Goal: Task Accomplishment & Management: Manage account settings

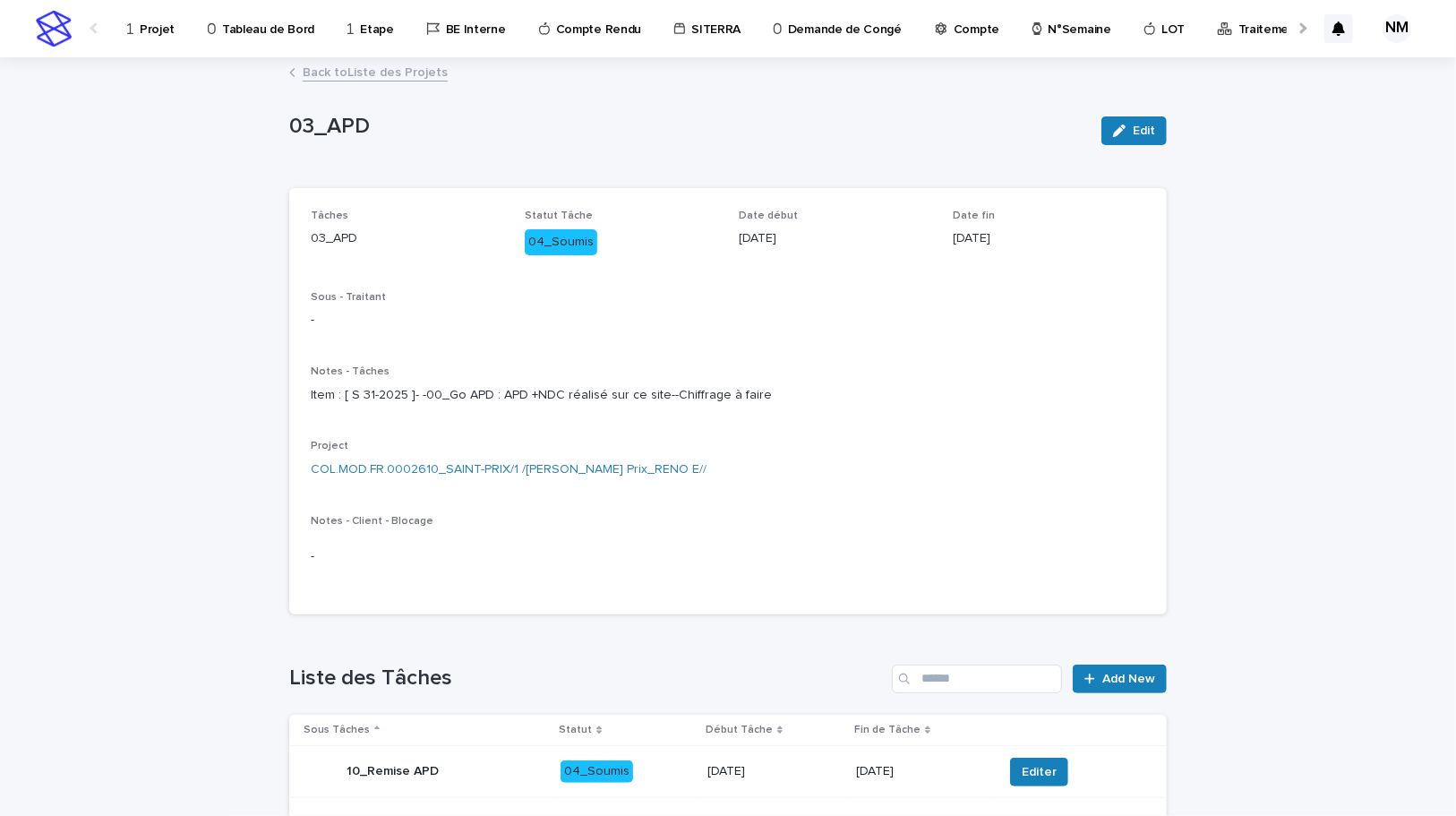
click at [160, 32] on p "Projet" at bounding box center [157, 18] width 35 height 38
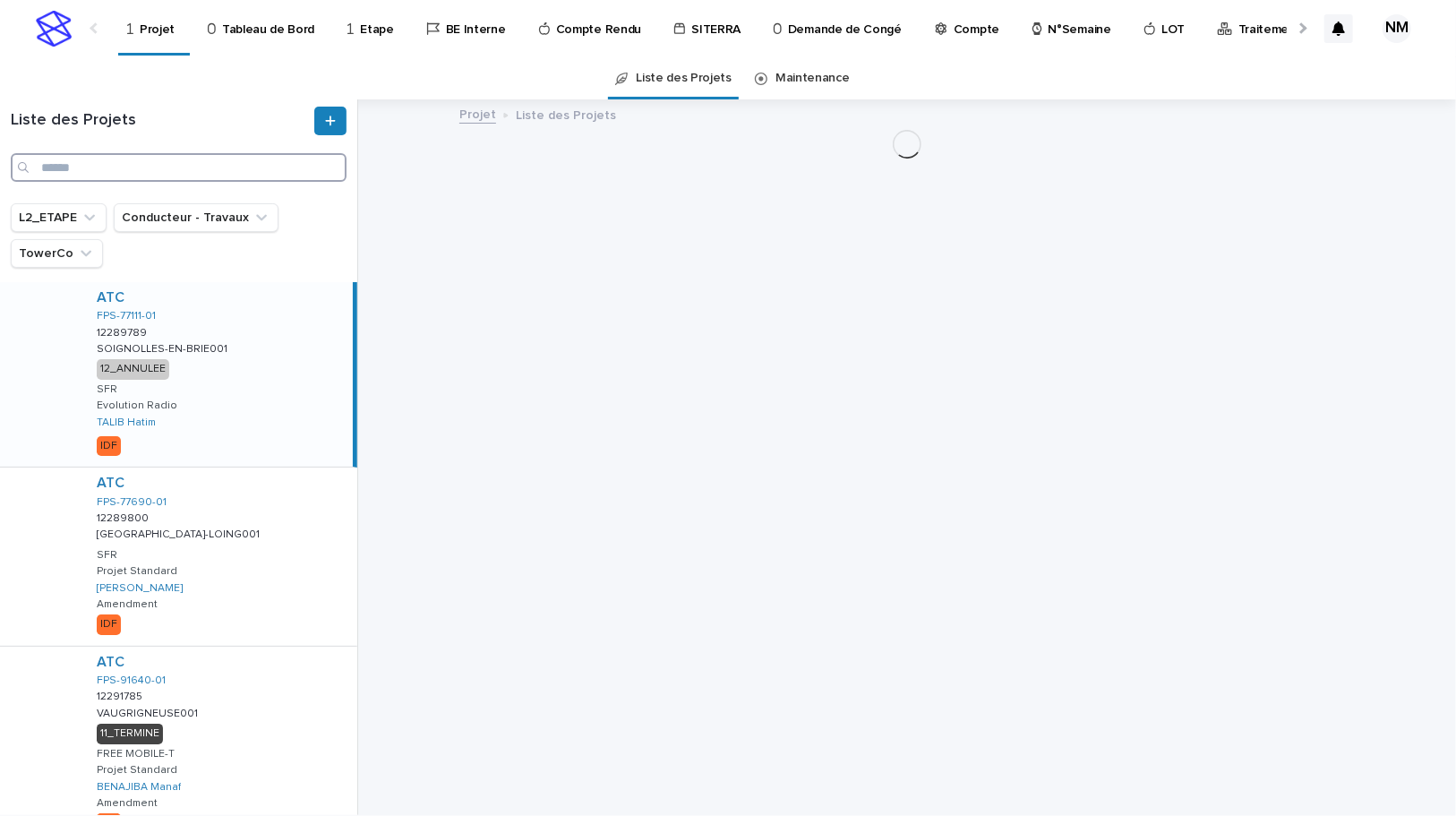
click at [81, 159] on input "Search" at bounding box center [179, 167] width 336 height 29
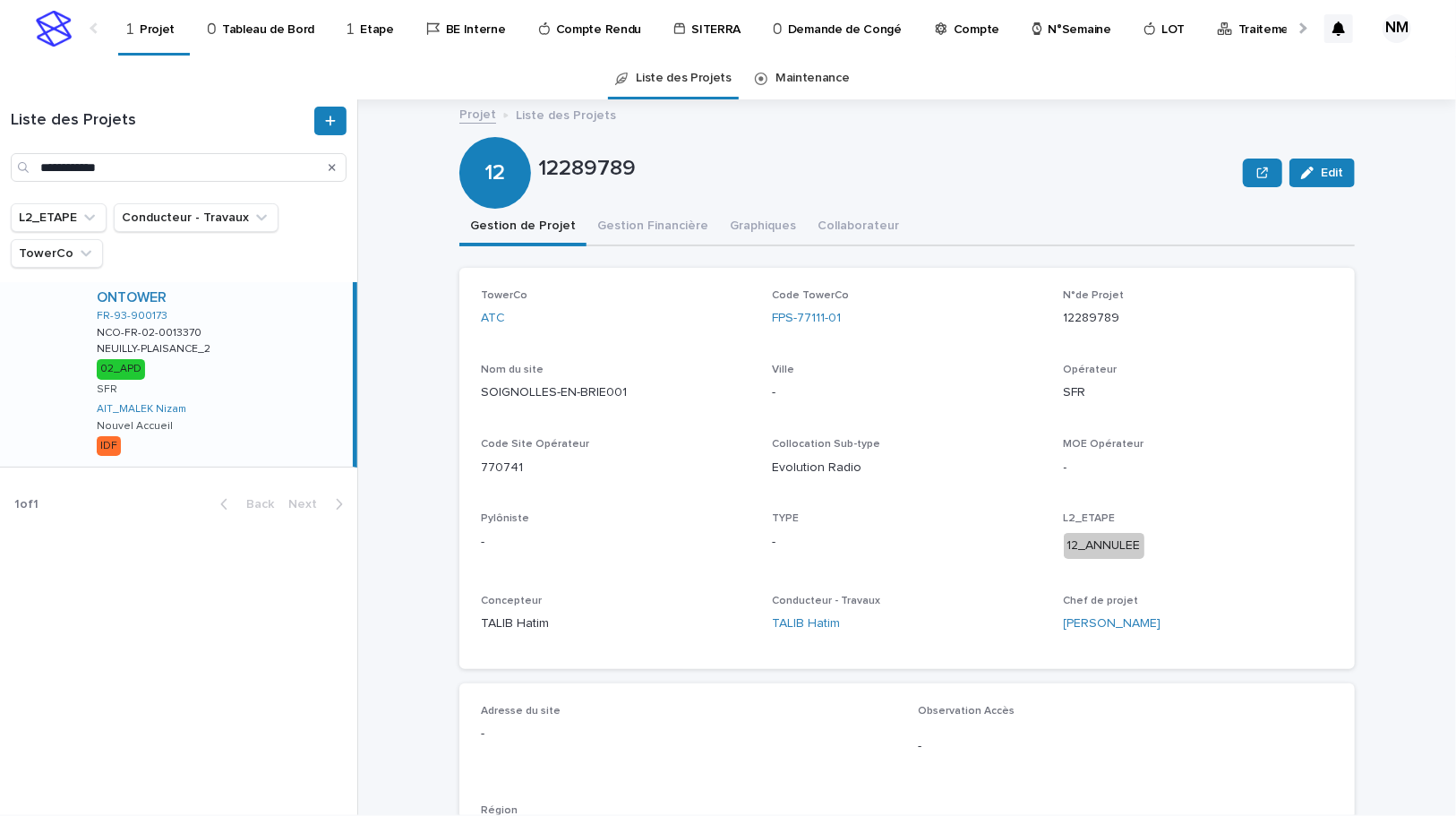
click at [288, 431] on div "ONTOWER FR-93-900173 NCO-FR-02-0013370 NCO-FR-02-0013370 [GEOGRAPHIC_DATA]-PLAI…" at bounding box center [217, 374] width 271 height 185
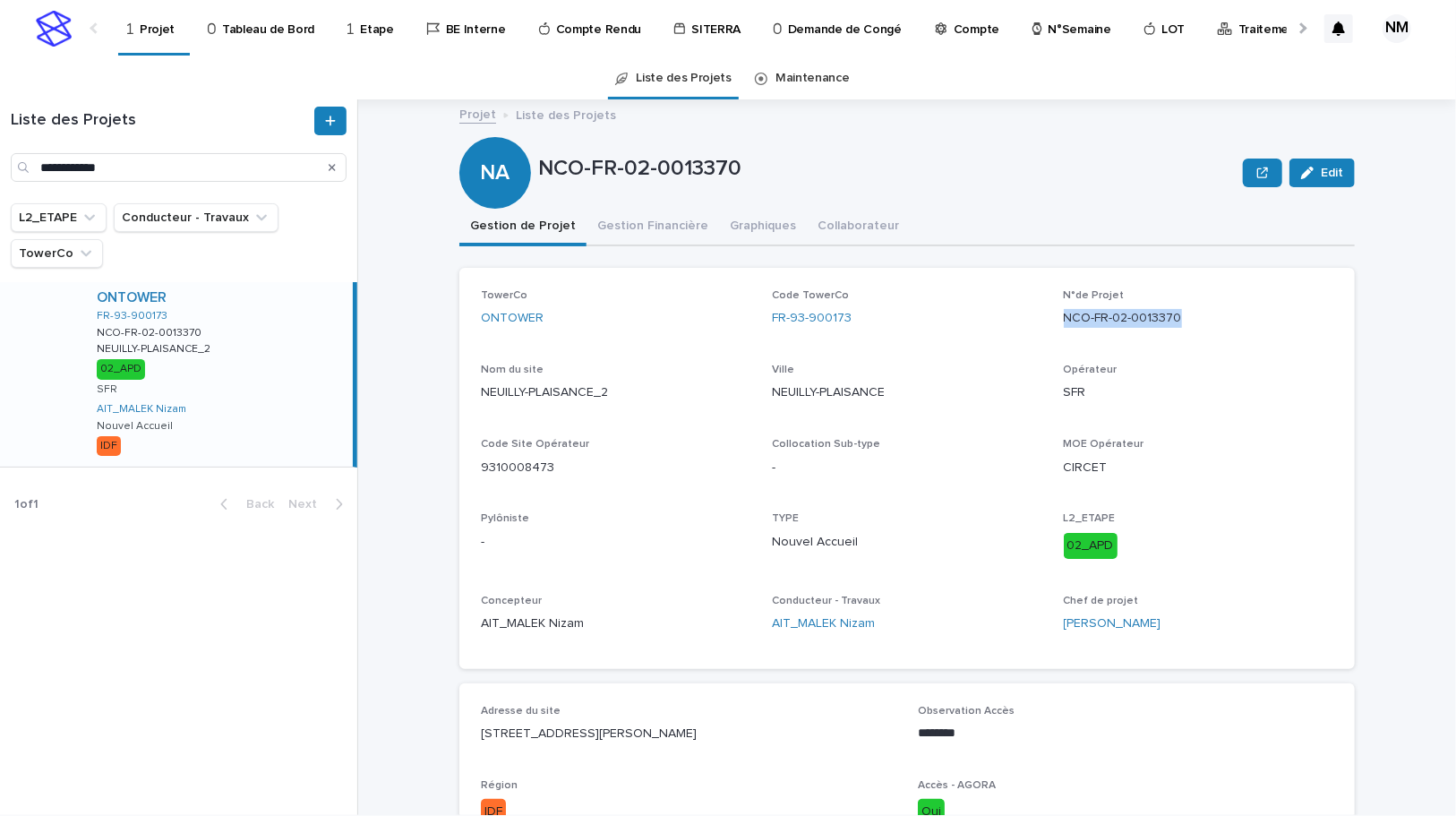
drag, startPoint x: 1190, startPoint y: 320, endPoint x: 1049, endPoint y: 316, distance: 141.1
click at [1049, 316] on div "TowerCo ONTOWER Code TowerCo FR-93-900173 N°de Projet NCO-FR-02-0013370 Nom du …" at bounding box center [907, 468] width 852 height 358
copy p "NCO-FR-02-0013370"
drag, startPoint x: 173, startPoint y: 175, endPoint x: 4, endPoint y: 163, distance: 169.4
click at [4, 163] on div "**********" at bounding box center [178, 143] width 357 height 75
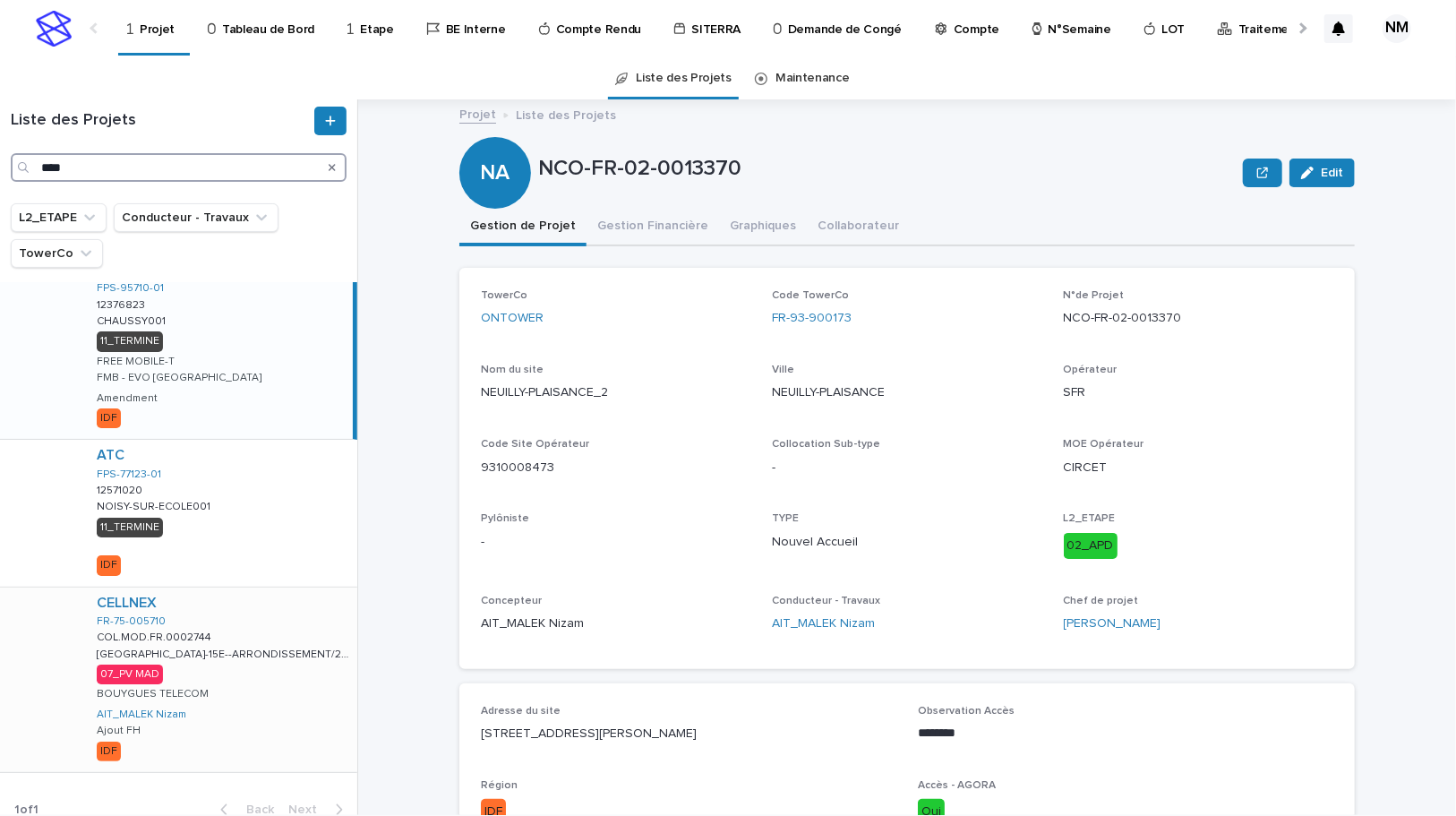
type input "****"
click at [259, 667] on div "CELLNEX FR-75-005710 COL.MOD.FR.0002744 COL.MOD.FR.0002744 [GEOGRAPHIC_DATA]-15…" at bounding box center [220, 679] width 275 height 185
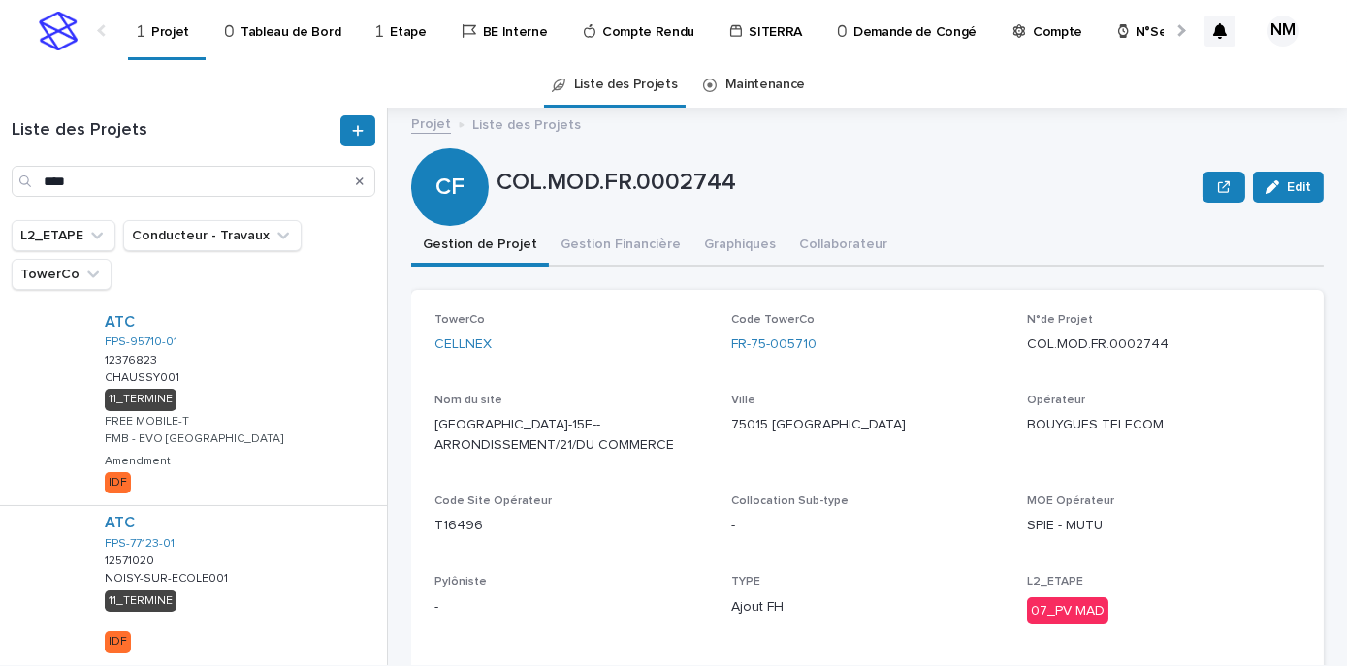
scroll to position [266, 0]
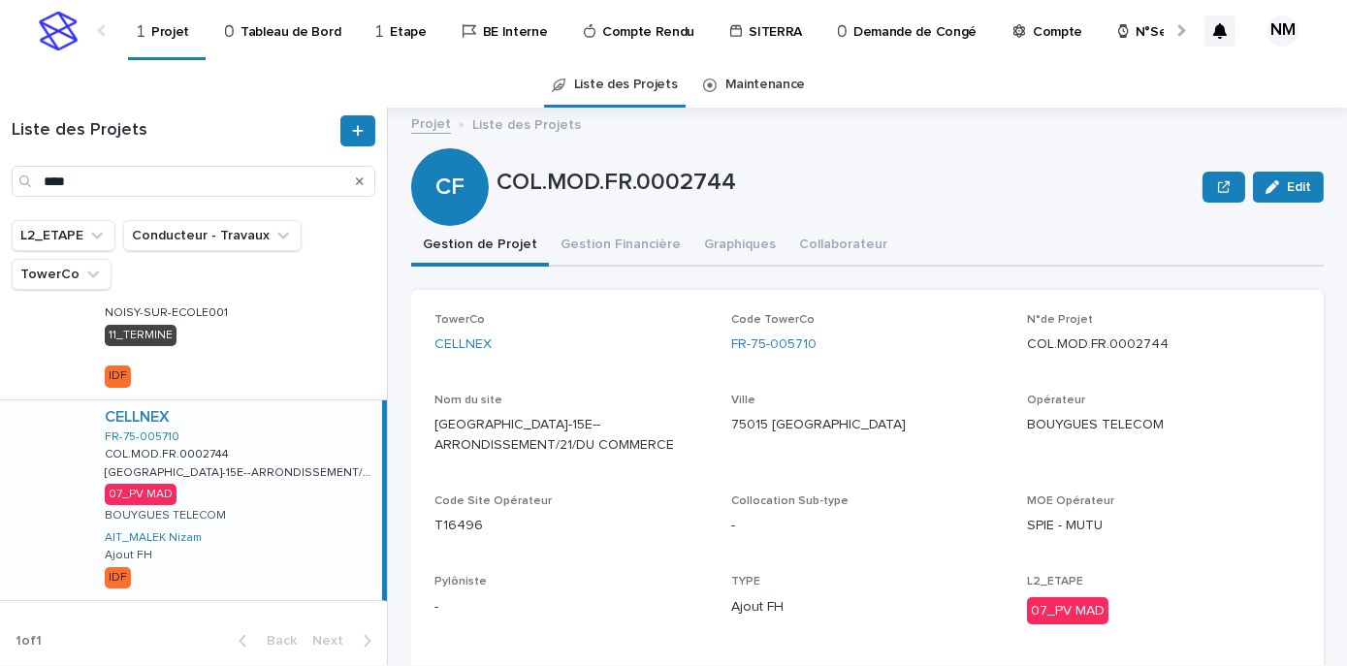
click at [273, 547] on div "CELLNEX FR-75-005710 COL.MOD.FR.0002744 COL.MOD.FR.0002744 [GEOGRAPHIC_DATA]-15…" at bounding box center [235, 501] width 293 height 200
click at [646, 230] on button "Gestion Financière" at bounding box center [621, 246] width 144 height 41
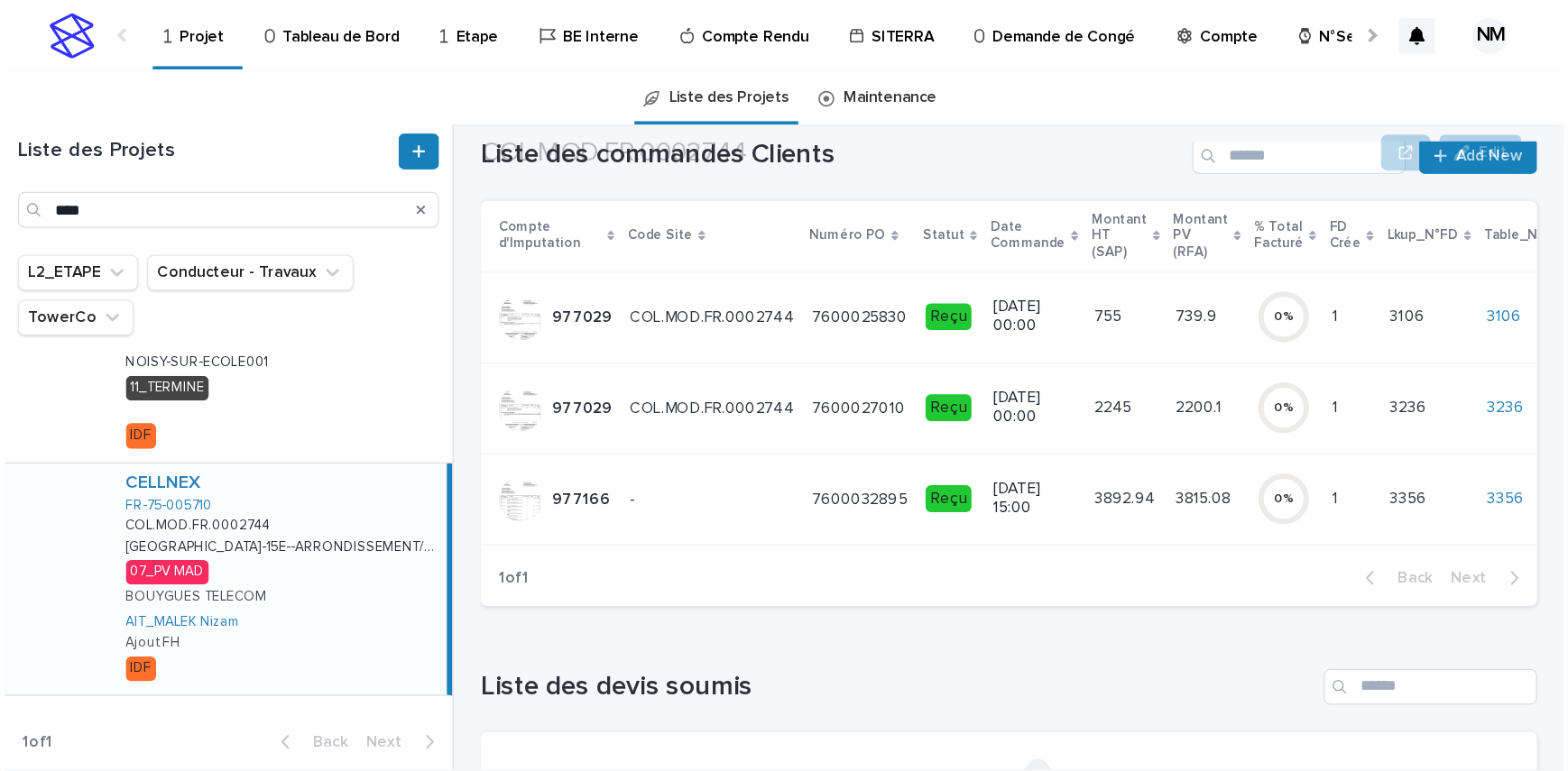
scroll to position [327, 0]
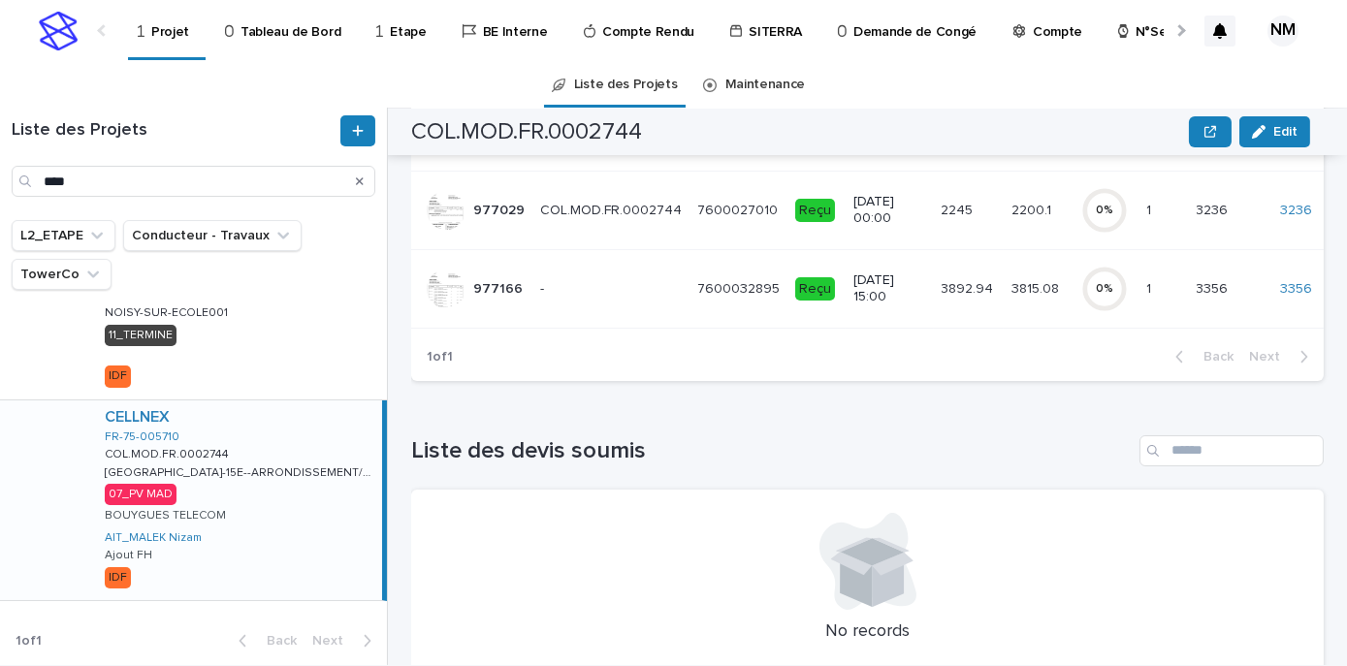
click at [968, 306] on td "3892.94 3892.94" at bounding box center [969, 288] width 70 height 79
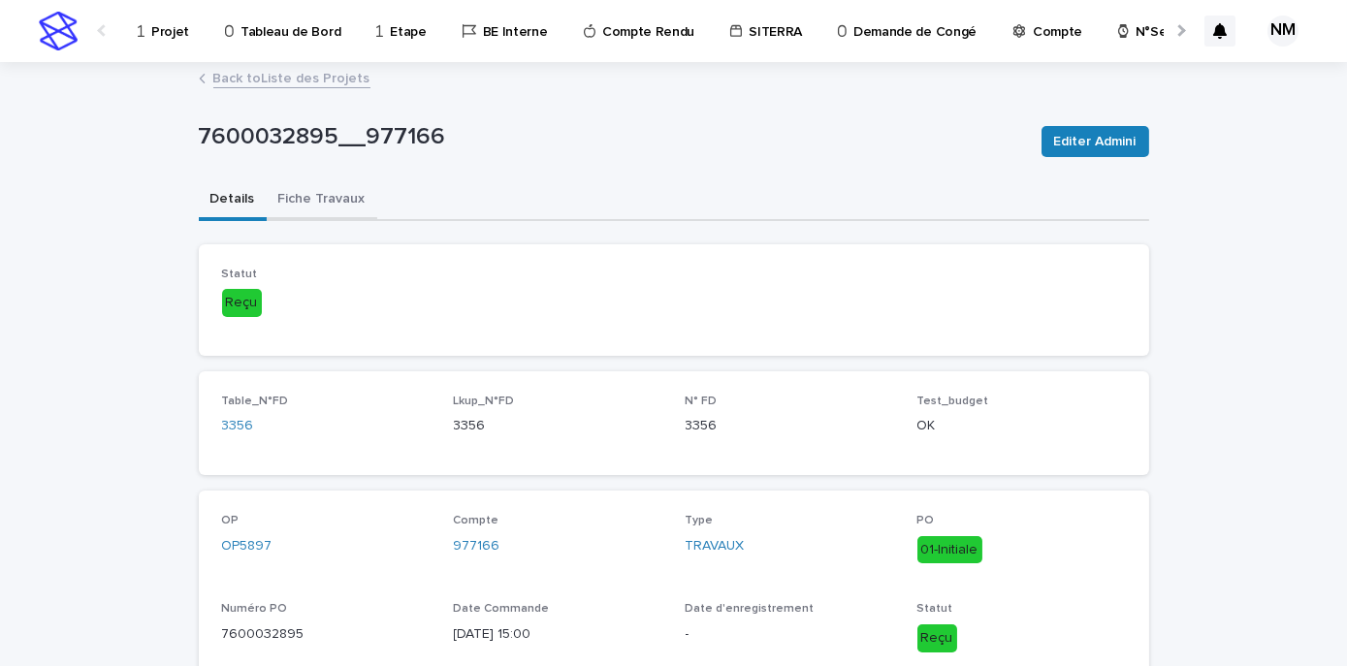
click at [287, 203] on button "Fiche Travaux" at bounding box center [322, 200] width 111 height 41
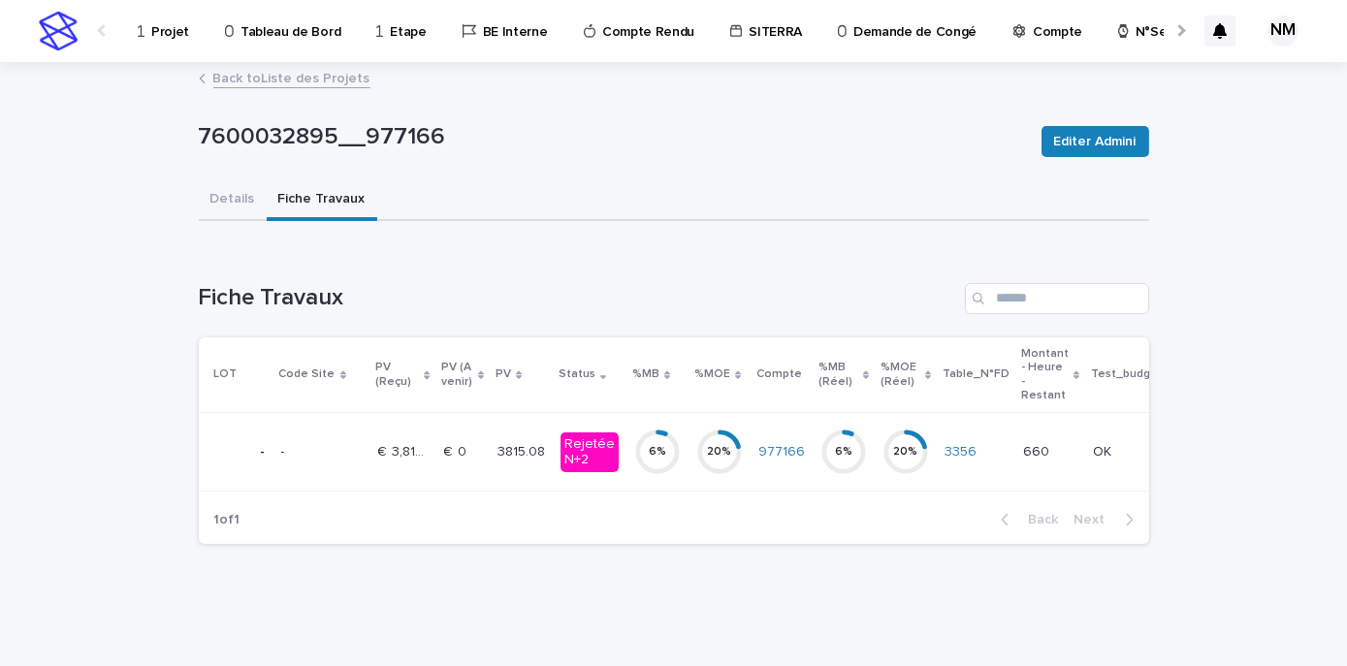
click at [730, 468] on td "20 %" at bounding box center [720, 452] width 62 height 79
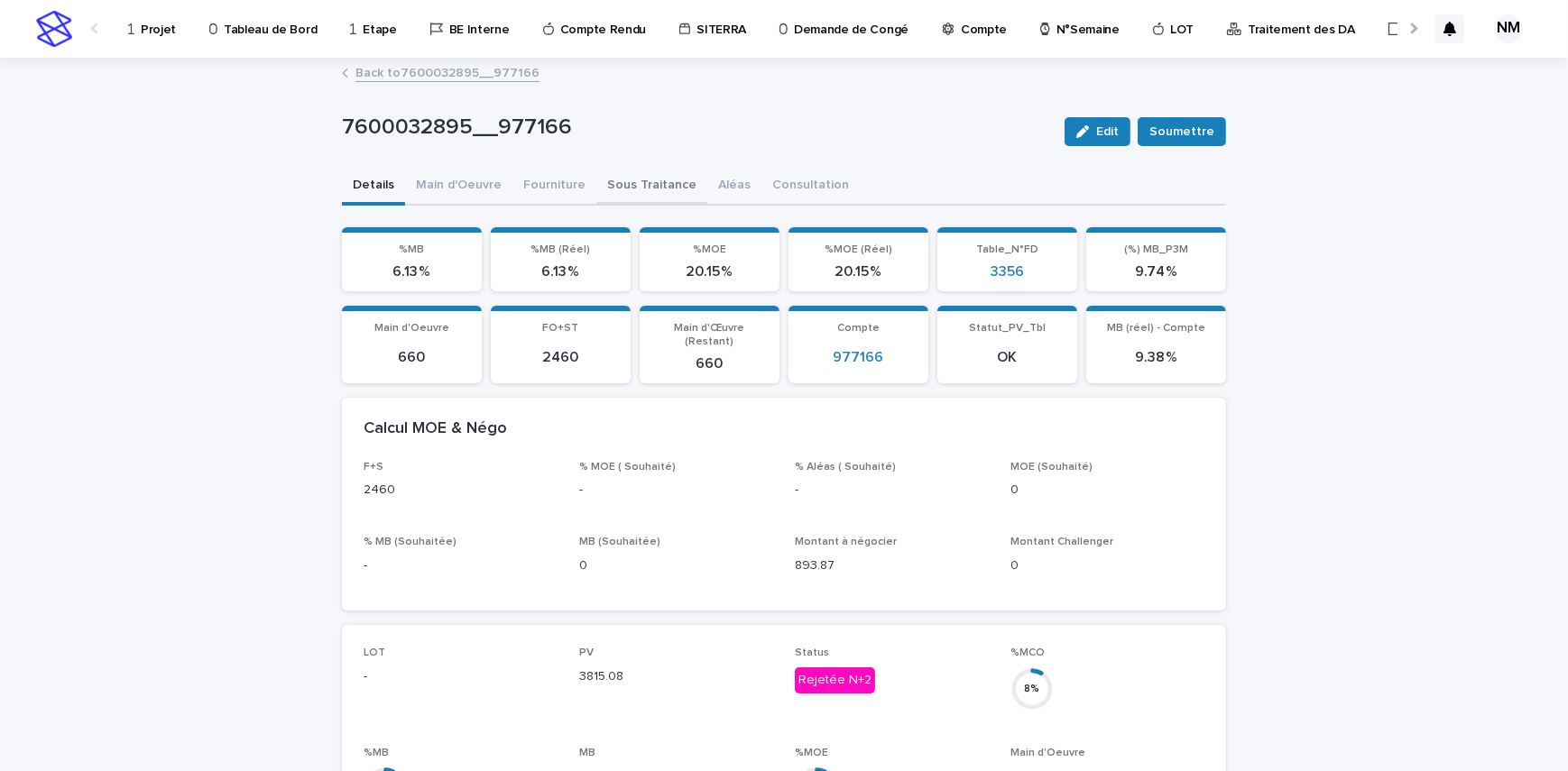
click at [596, 190] on button "Sous Traitance" at bounding box center [651, 186] width 111 height 38
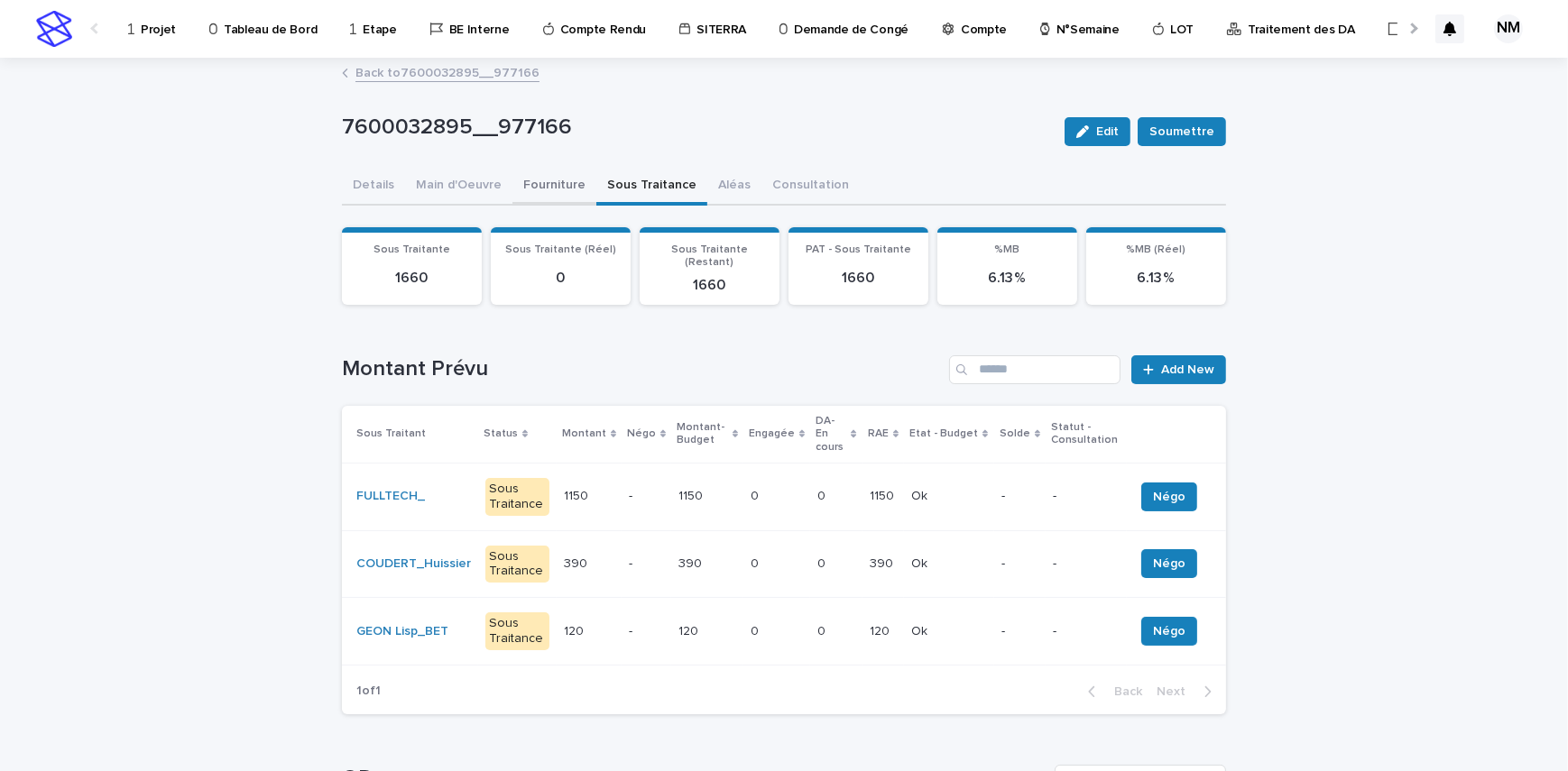
click at [548, 175] on button "Fourniture" at bounding box center [554, 186] width 84 height 38
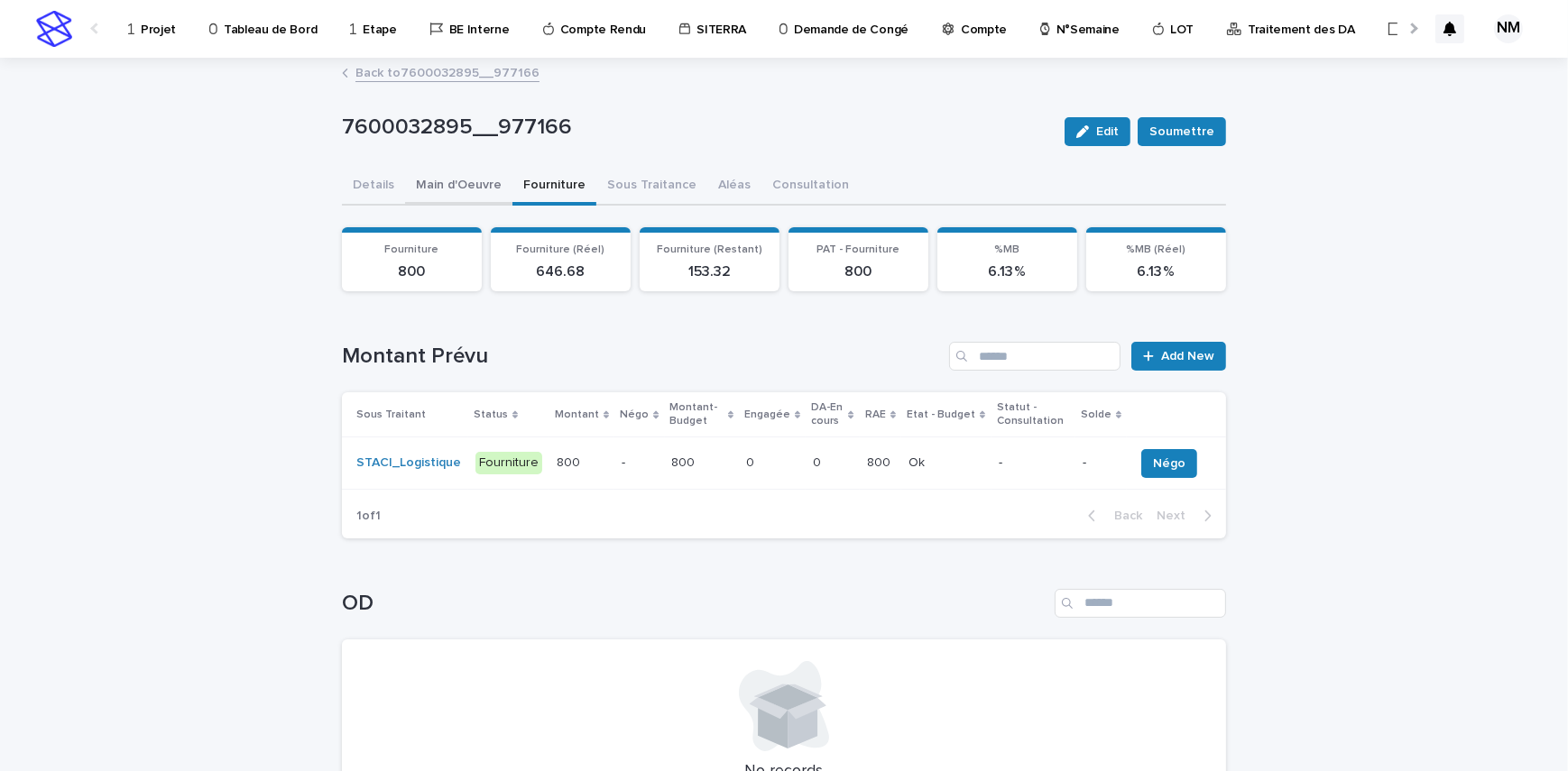
click at [445, 182] on button "Main d'Oeuvre" at bounding box center [458, 186] width 107 height 38
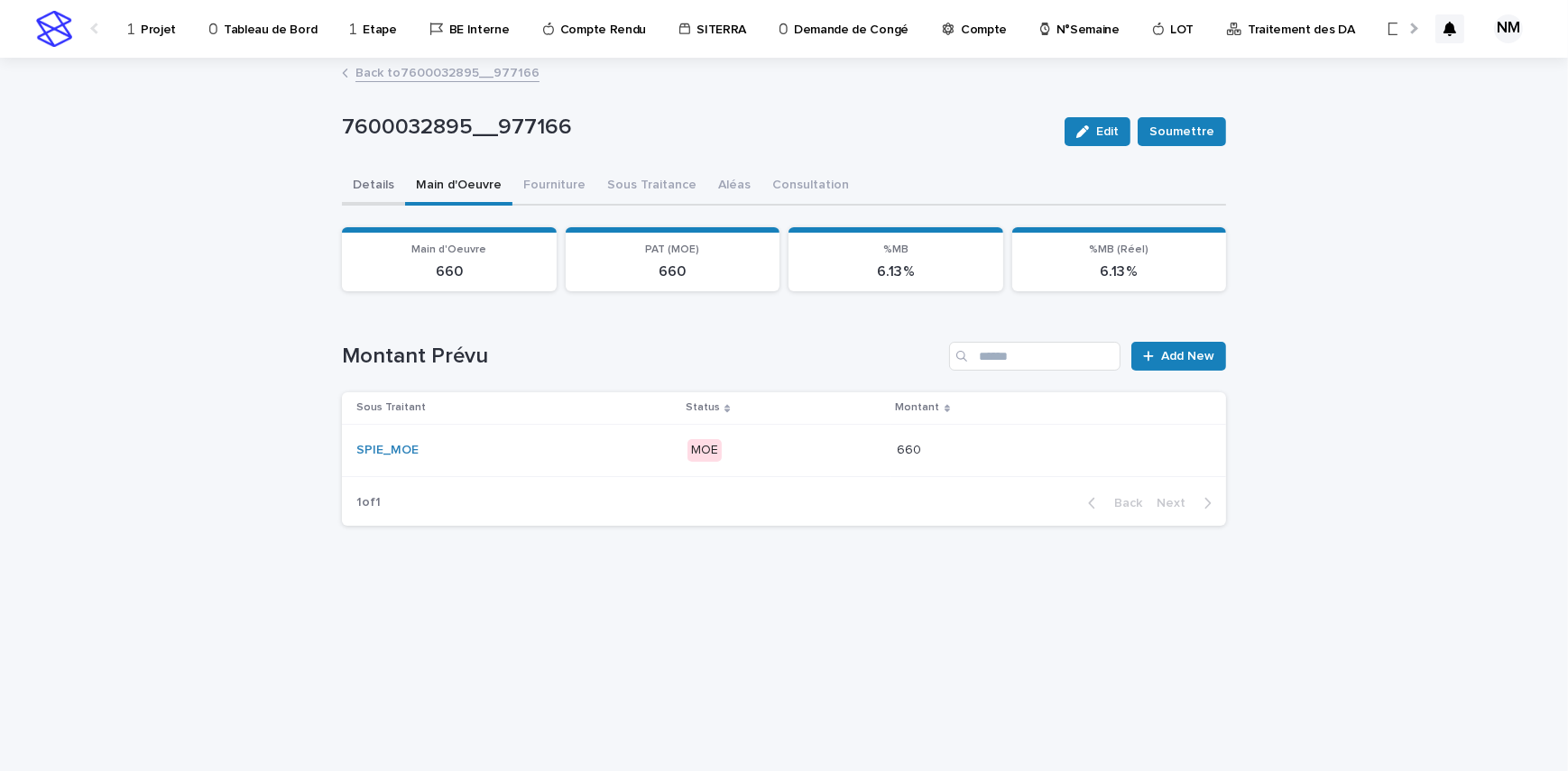
click at [379, 179] on button "Details" at bounding box center [374, 186] width 63 height 38
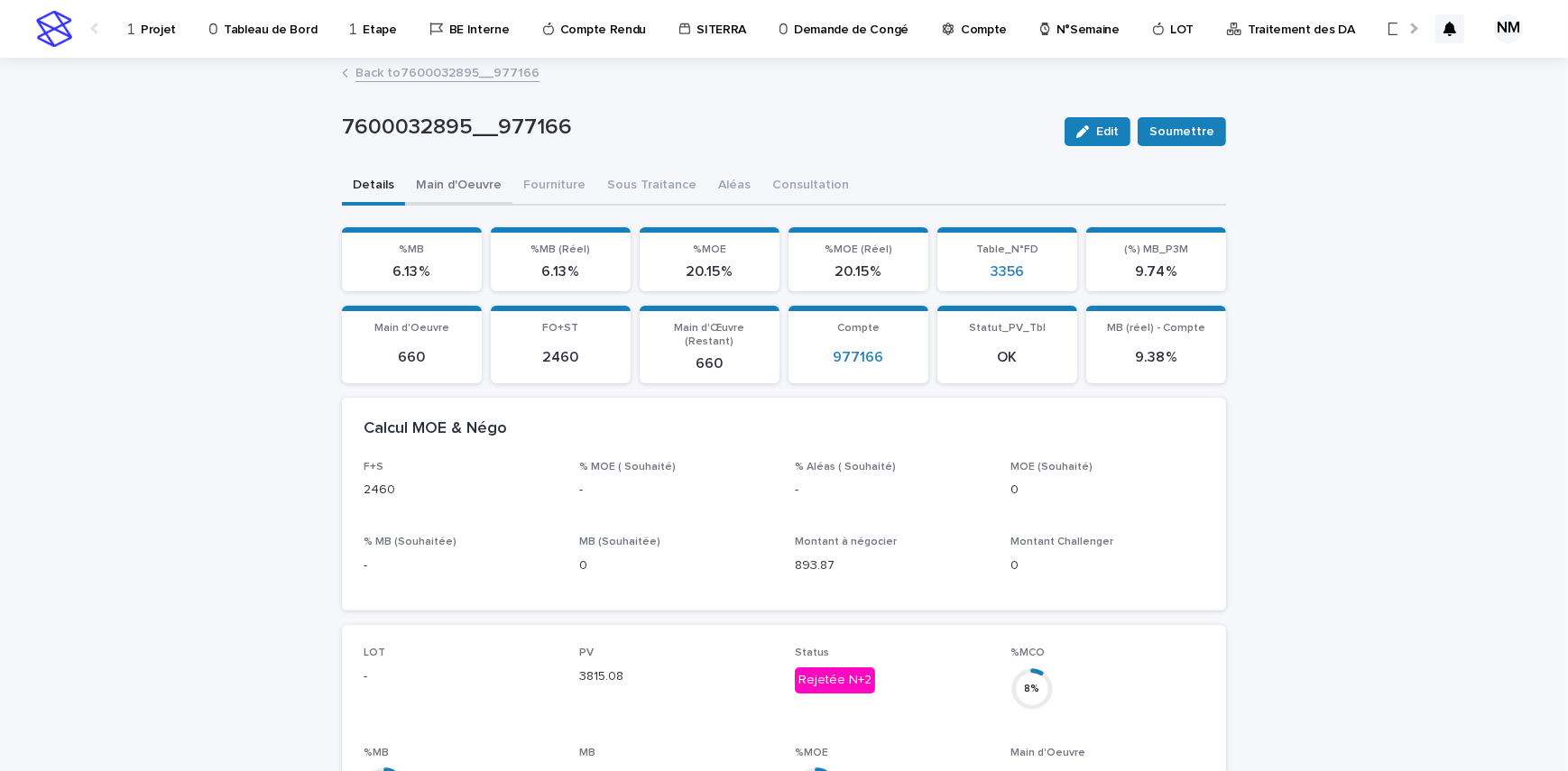
click at [483, 185] on button "Main d'Oeuvre" at bounding box center [458, 186] width 107 height 38
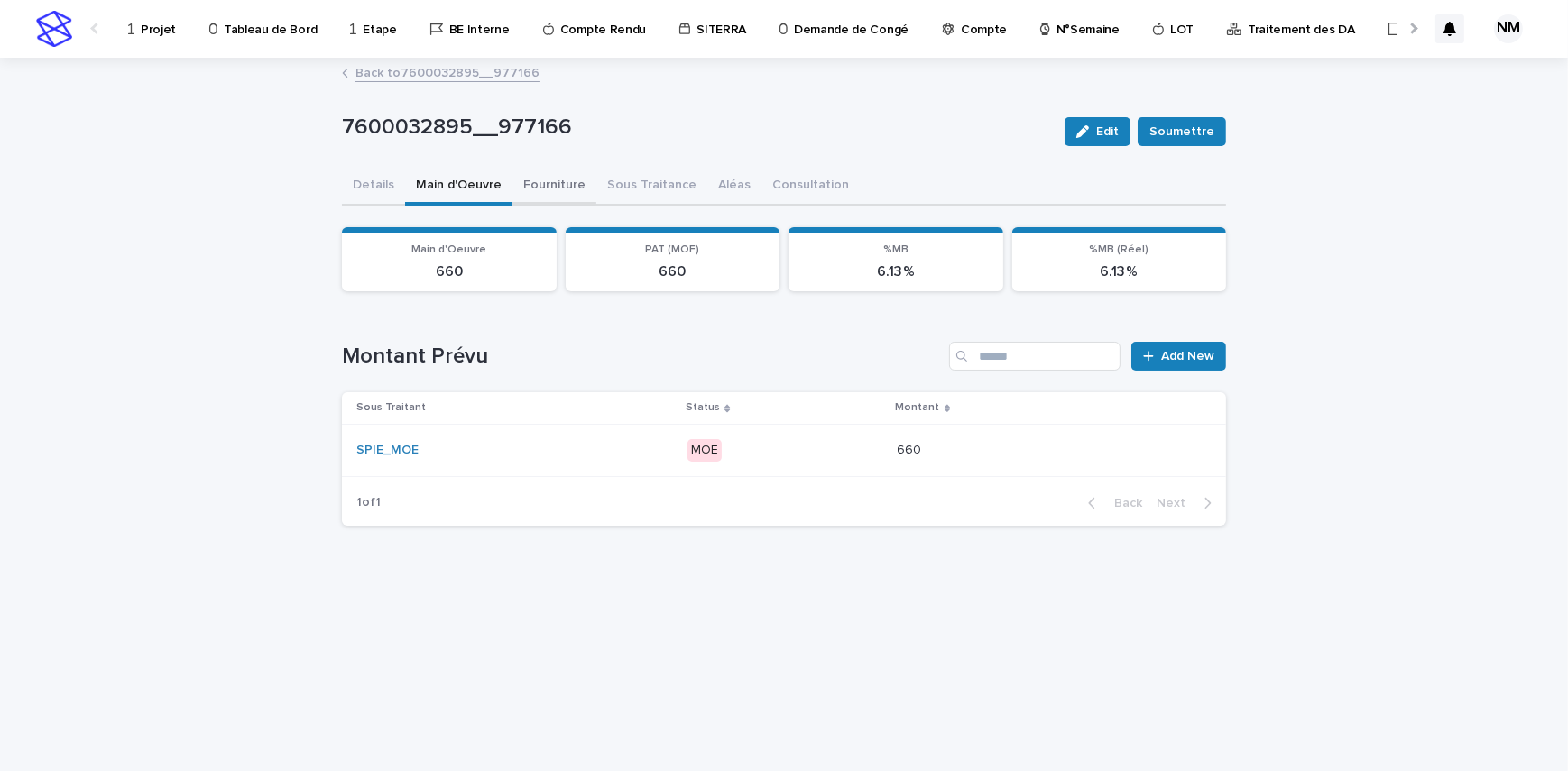
click at [552, 183] on button "Fourniture" at bounding box center [554, 186] width 84 height 38
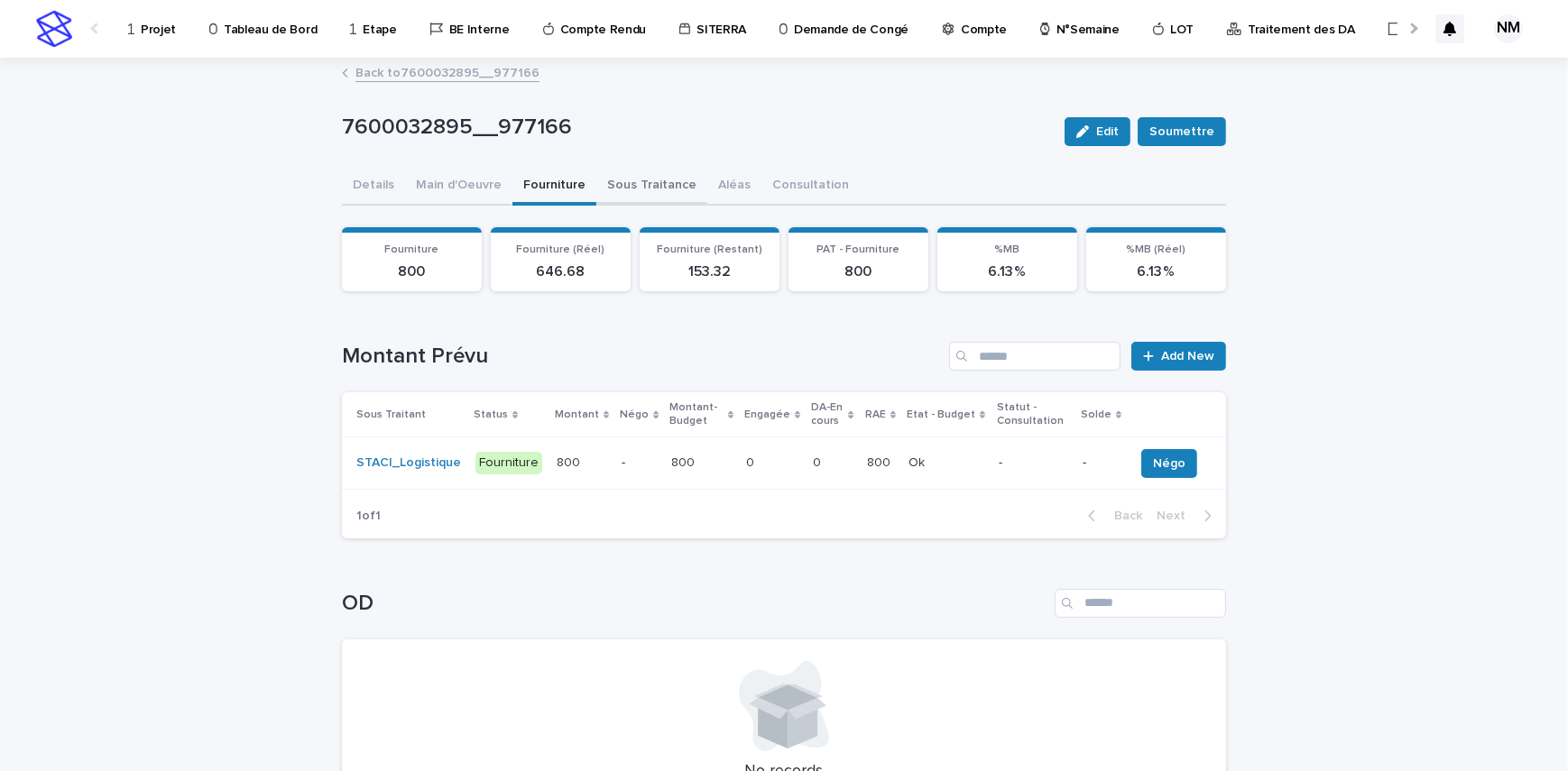
click at [635, 176] on button "Sous Traitance" at bounding box center [651, 186] width 111 height 38
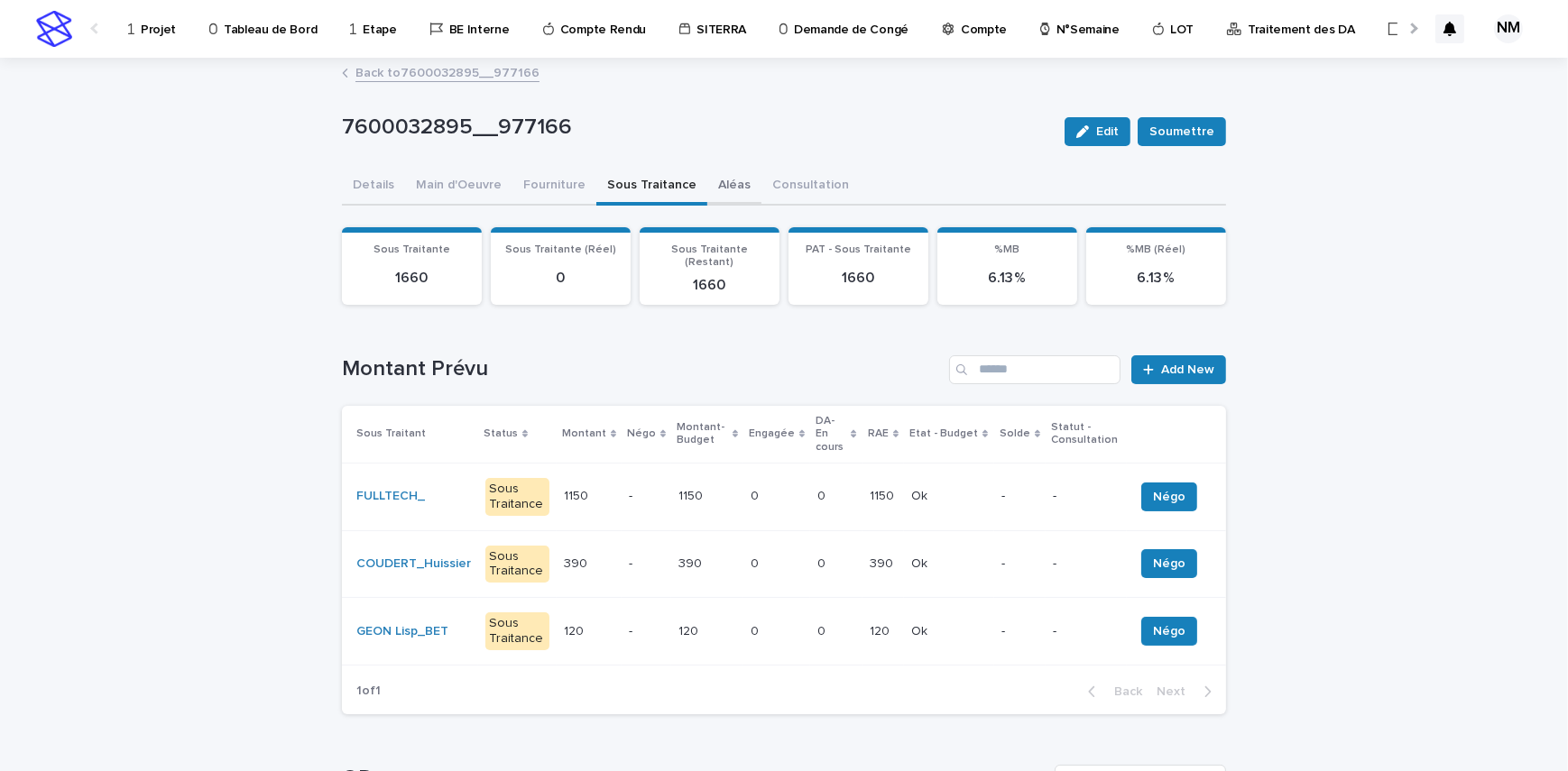
click at [711, 185] on button "Aléas" at bounding box center [734, 186] width 54 height 38
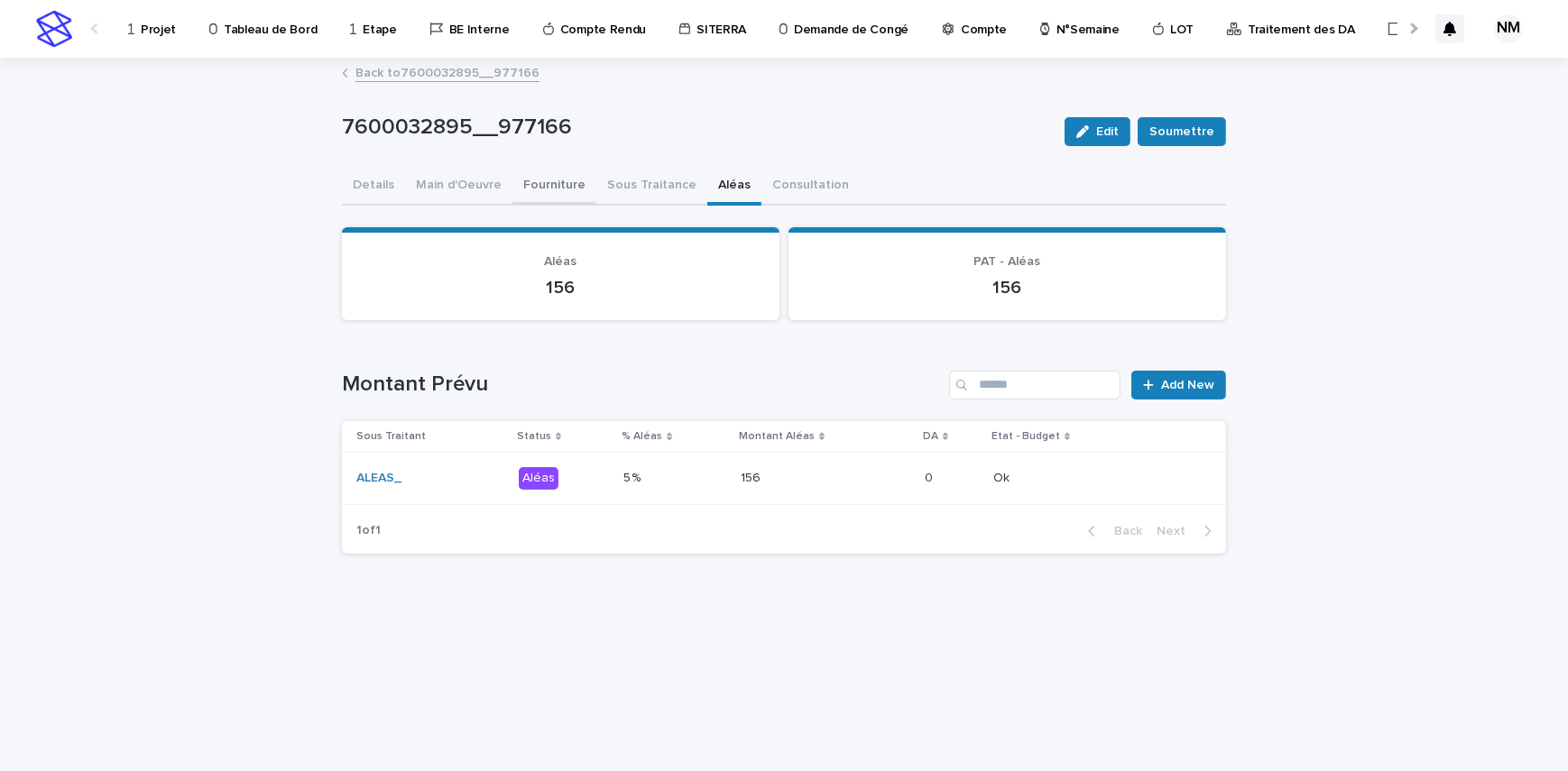
click at [538, 181] on button "Fourniture" at bounding box center [554, 186] width 84 height 38
click at [458, 173] on button "Main d'Oeuvre" at bounding box center [458, 186] width 107 height 38
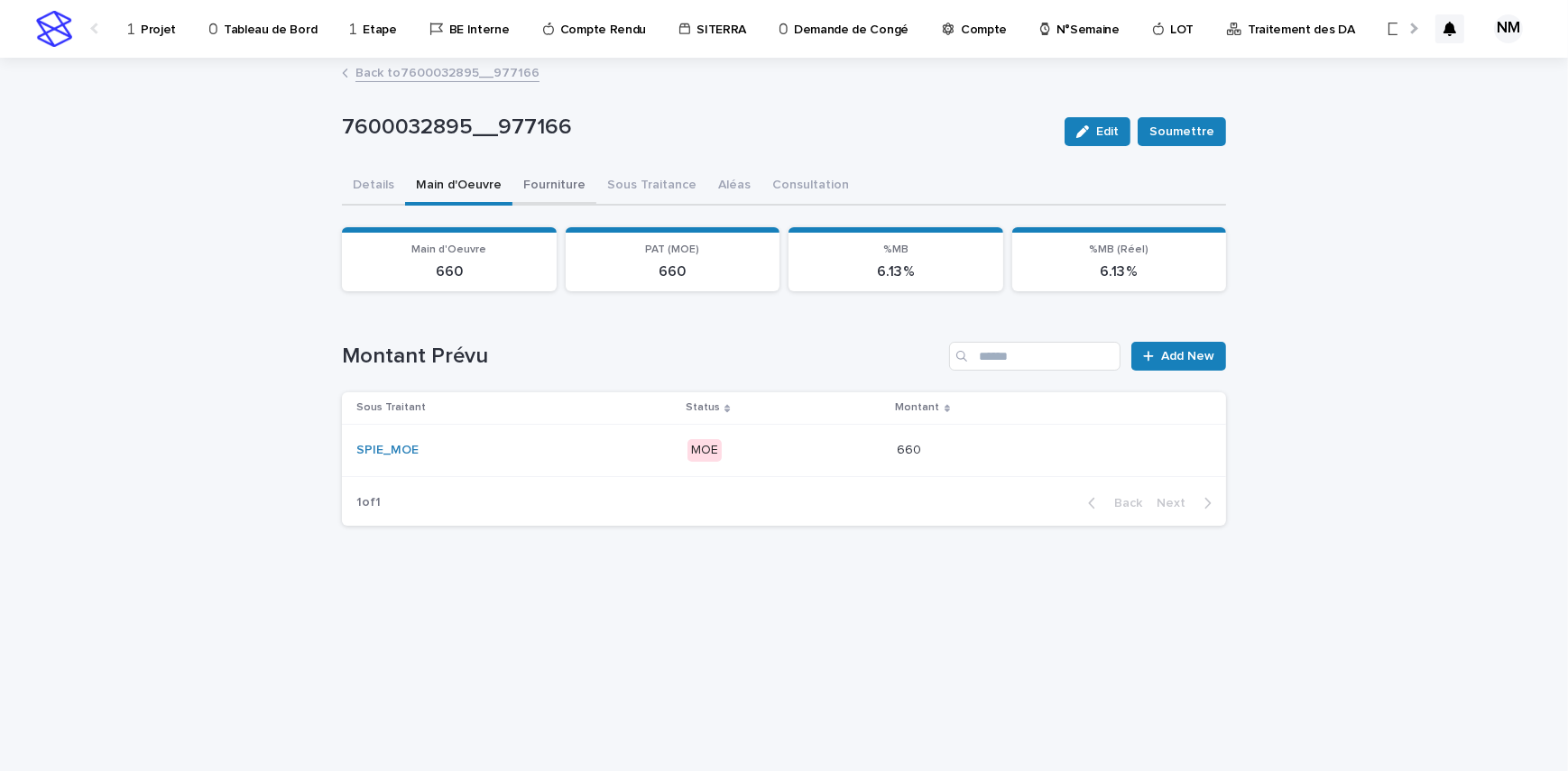
click at [527, 194] on button "Fourniture" at bounding box center [554, 186] width 84 height 38
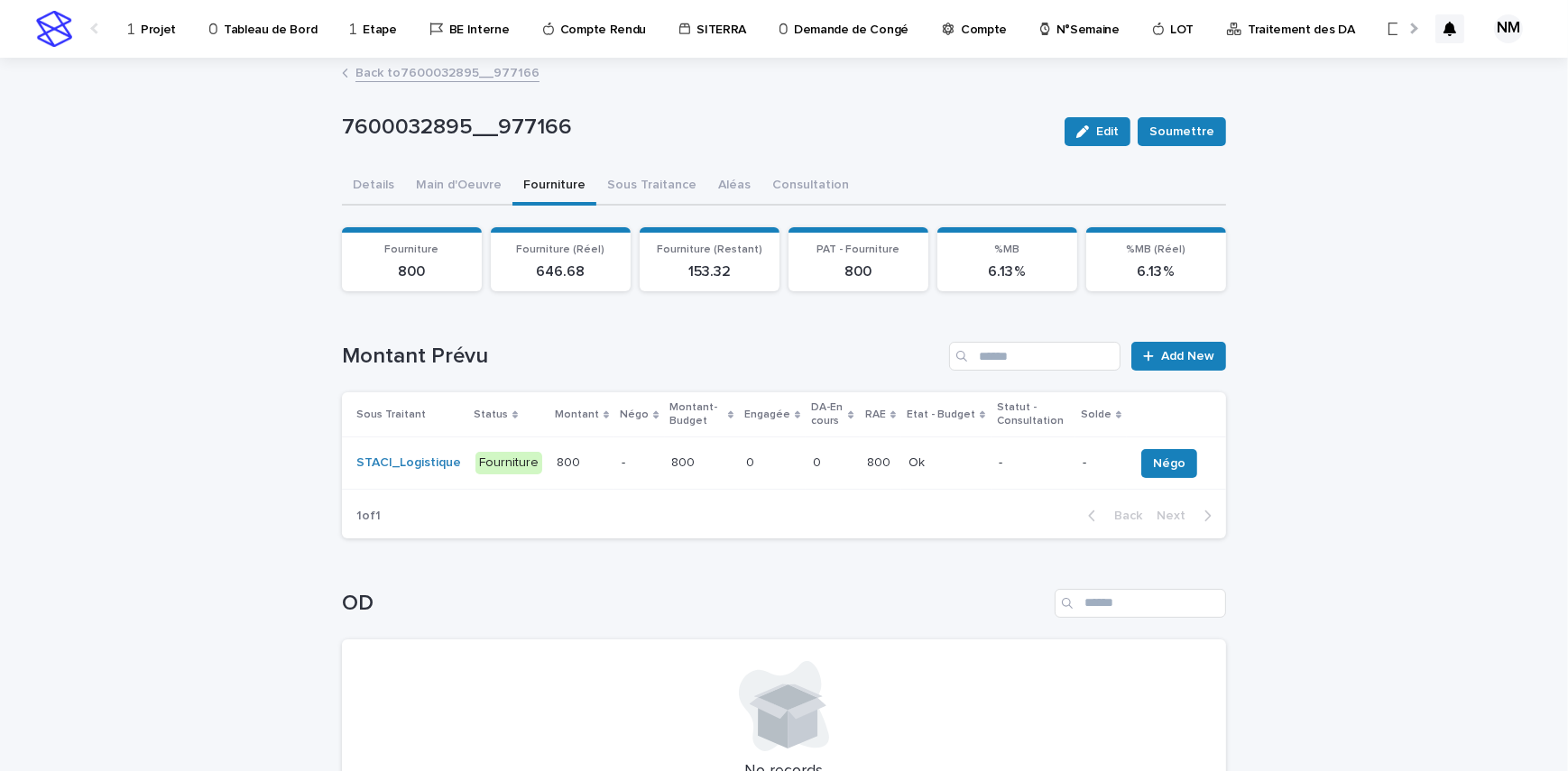
click at [824, 463] on p at bounding box center [832, 463] width 40 height 15
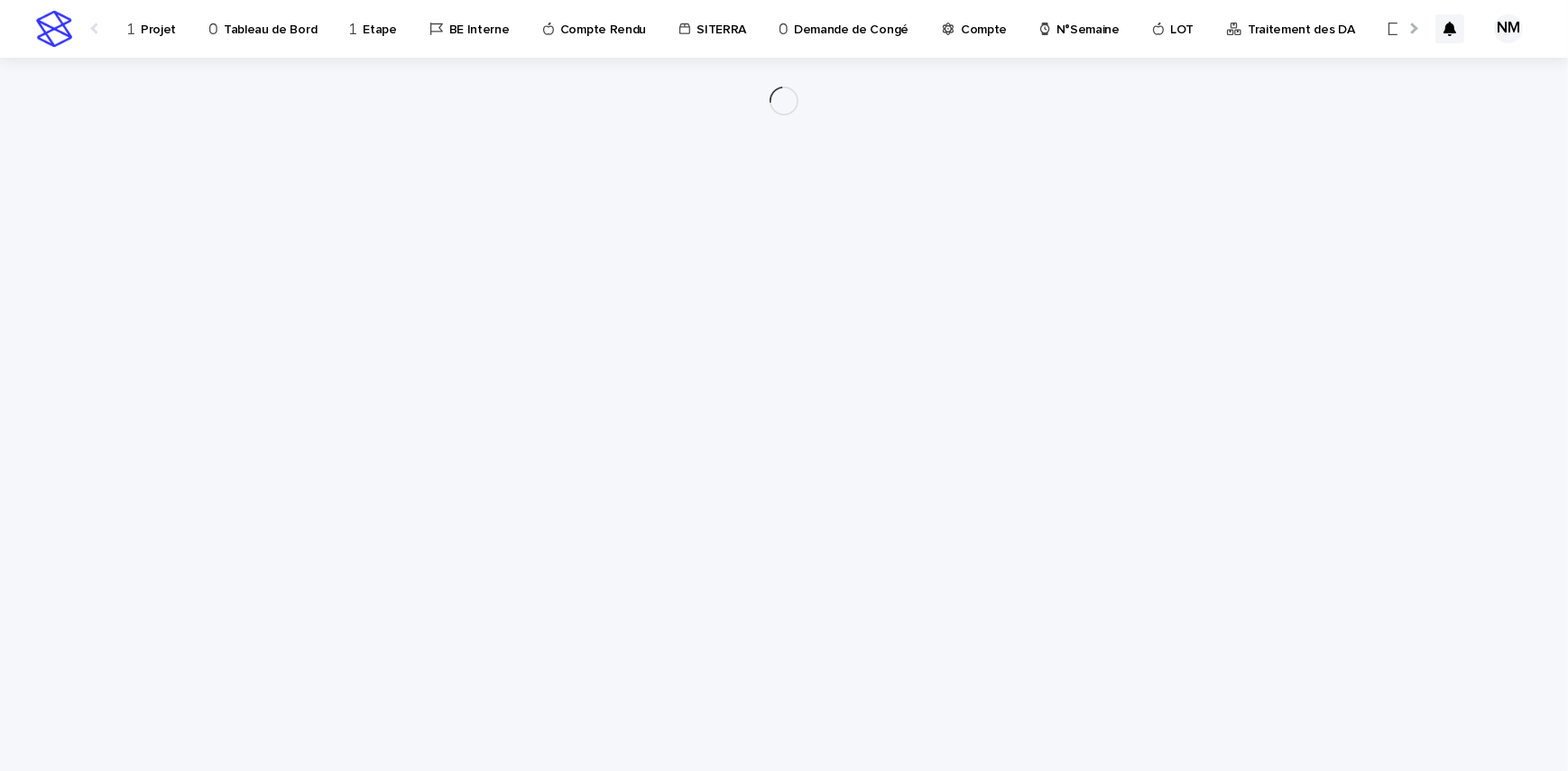
click at [853, 470] on div "Loading... Saving… Loading... Saving…" at bounding box center [784, 392] width 902 height 669
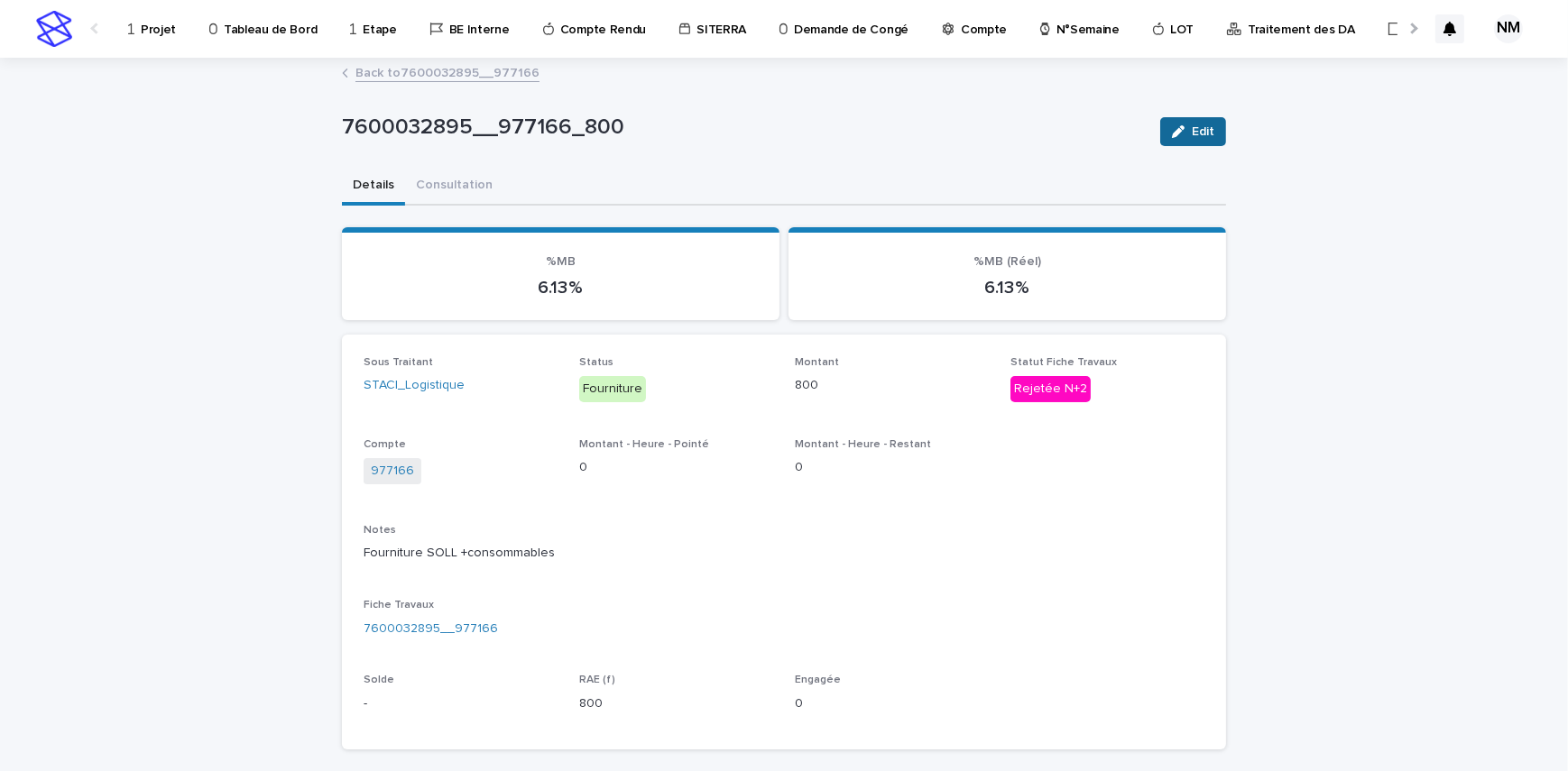
click at [1206, 121] on button "Edit" at bounding box center [1192, 131] width 66 height 29
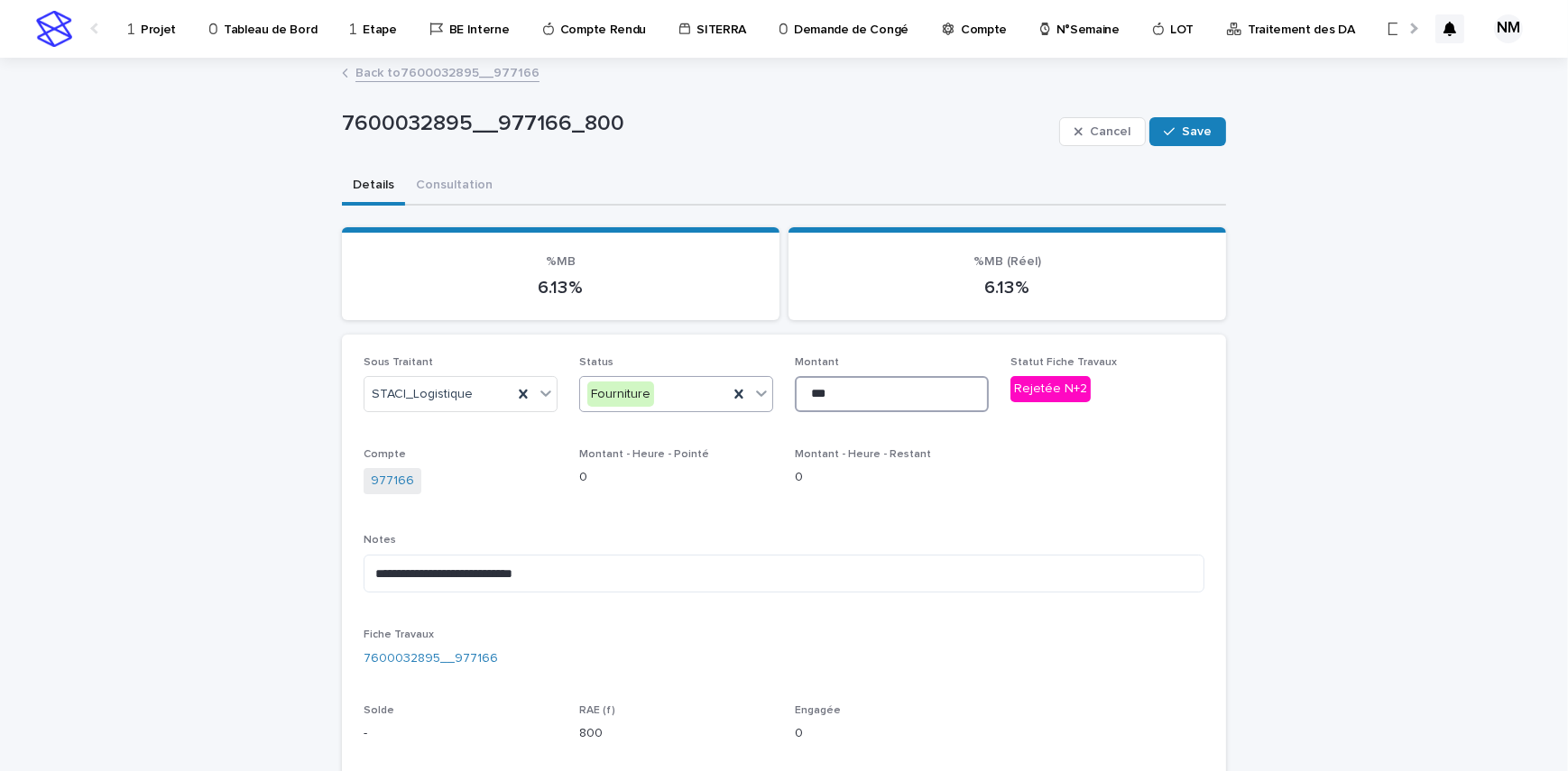
drag, startPoint x: 797, startPoint y: 396, endPoint x: 747, endPoint y: 381, distance: 52.2
click at [759, 392] on div "**********" at bounding box center [784, 557] width 841 height 402
type input "***"
click at [1195, 126] on span "Save" at bounding box center [1196, 132] width 30 height 13
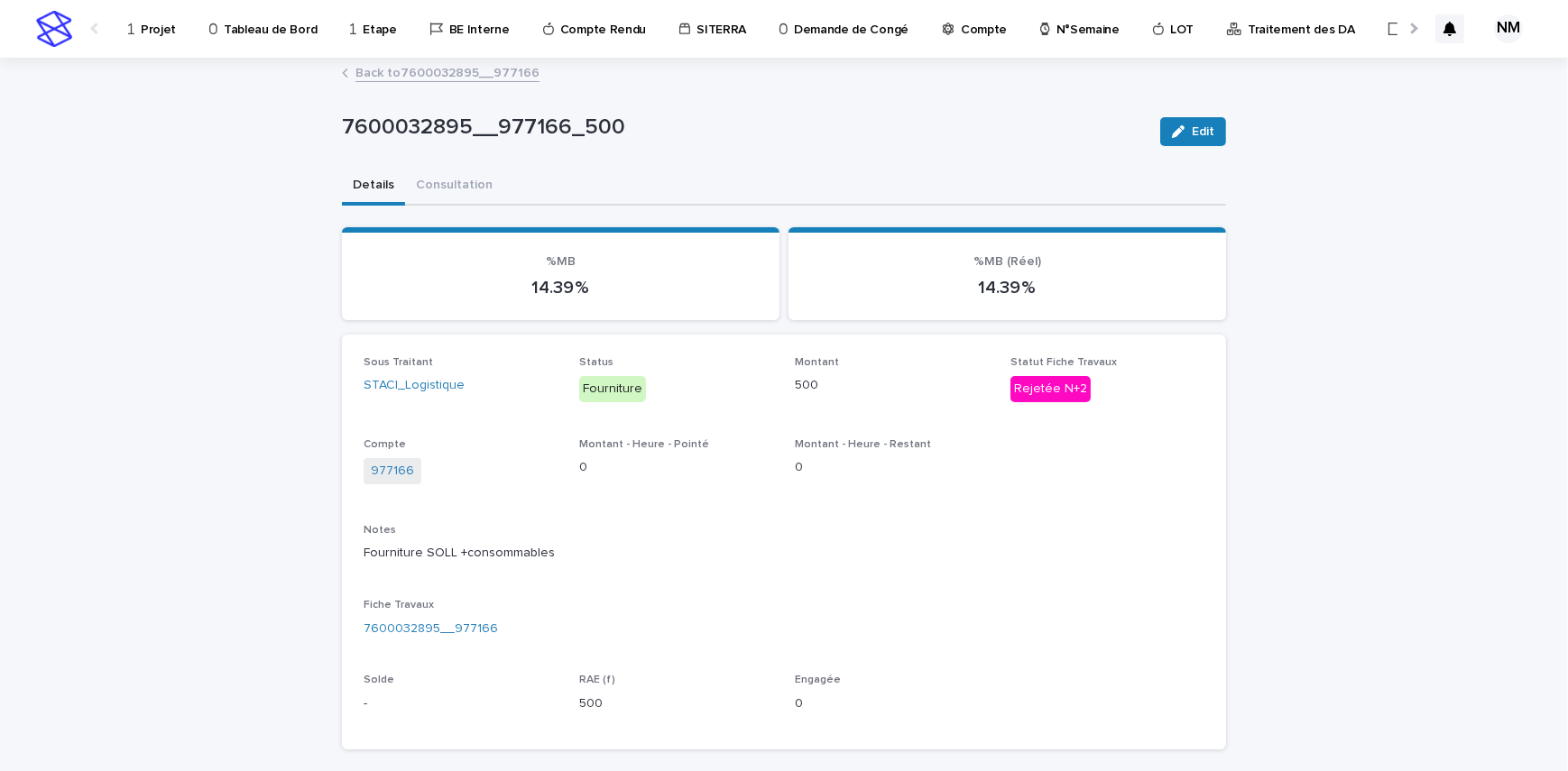
click at [1282, 432] on div "Loading... Saving… Loading... Saving… 7600032895__977166_500 Edit 7600032895__9…" at bounding box center [784, 573] width 1568 height 1028
click at [417, 64] on link "Back to 7600032895__977166" at bounding box center [447, 72] width 184 height 20
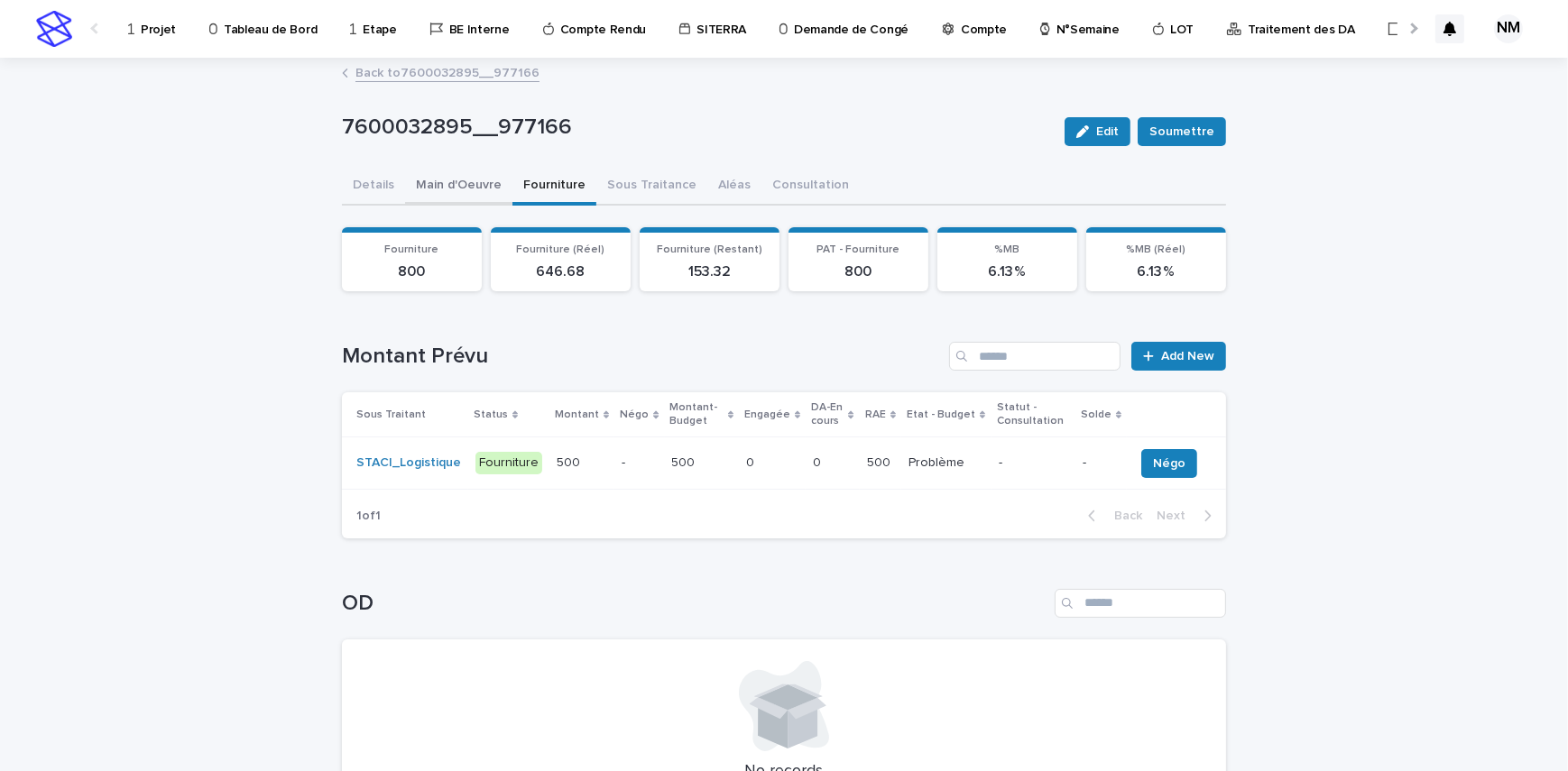
click at [457, 189] on button "Main d'Oeuvre" at bounding box center [458, 186] width 107 height 38
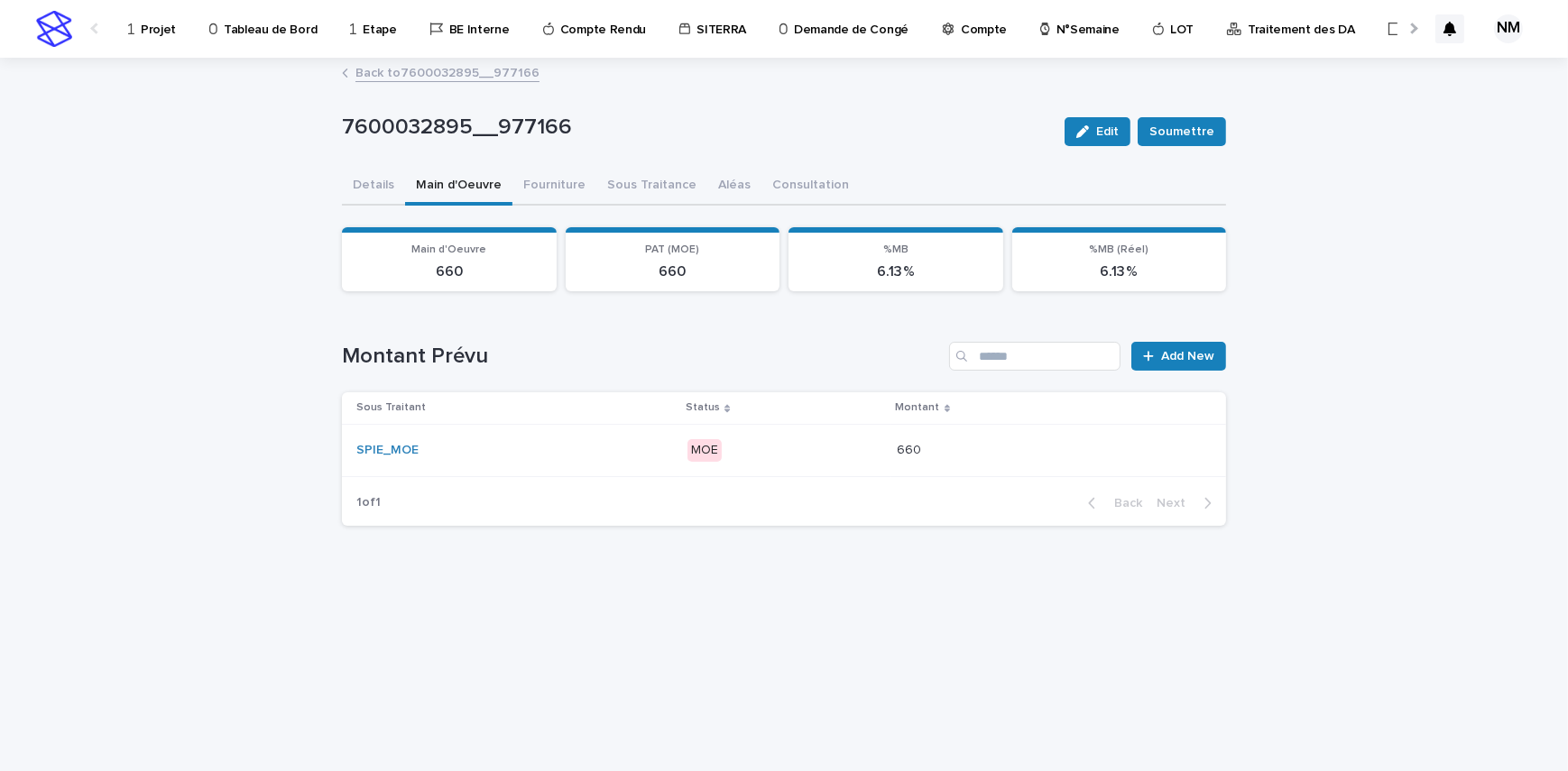
click at [817, 447] on p "MOE" at bounding box center [784, 450] width 194 height 22
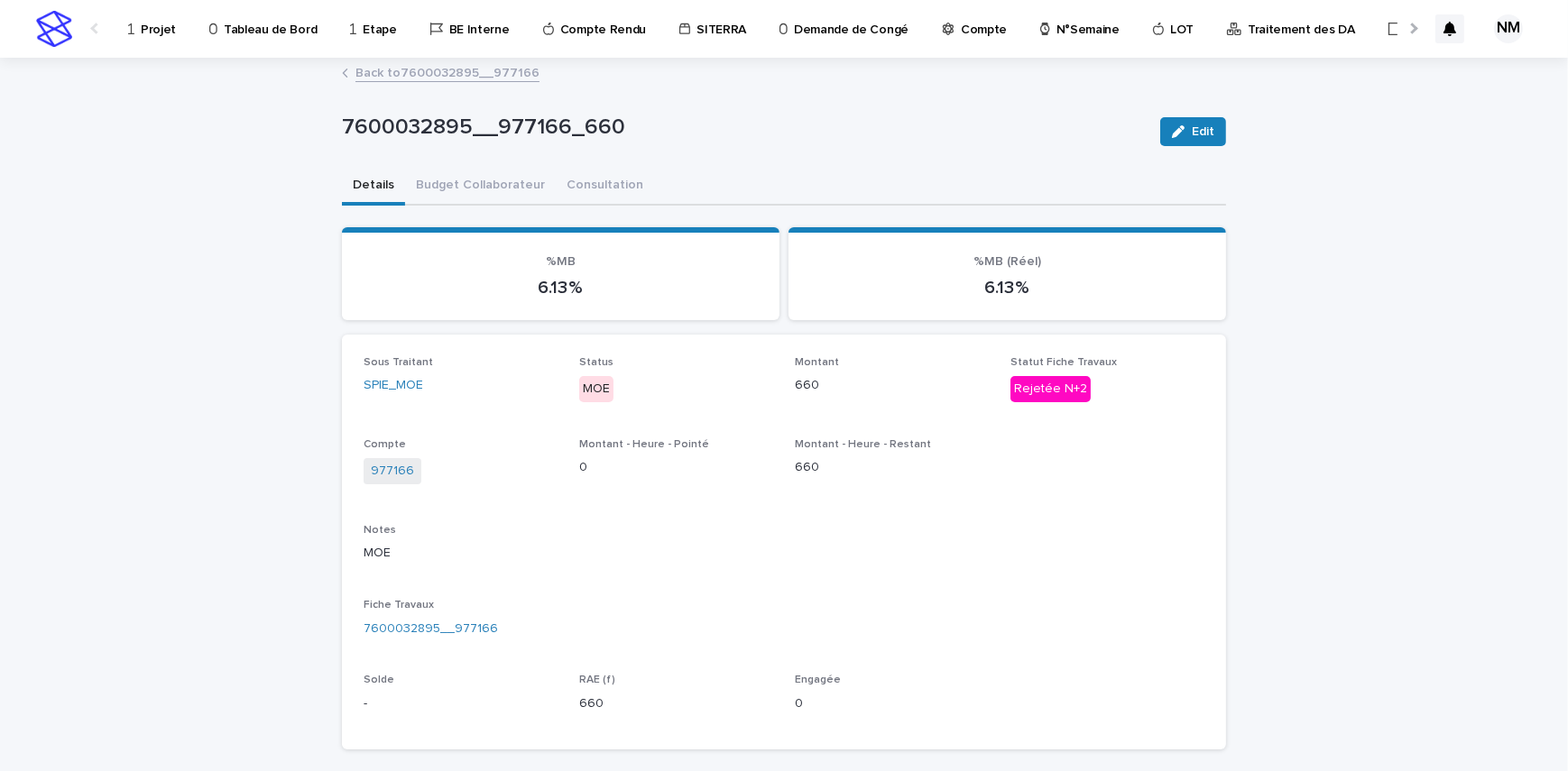
drag, startPoint x: 1201, startPoint y: 123, endPoint x: 1007, endPoint y: 340, distance: 291.1
click at [1200, 122] on button "Edit" at bounding box center [1192, 131] width 66 height 29
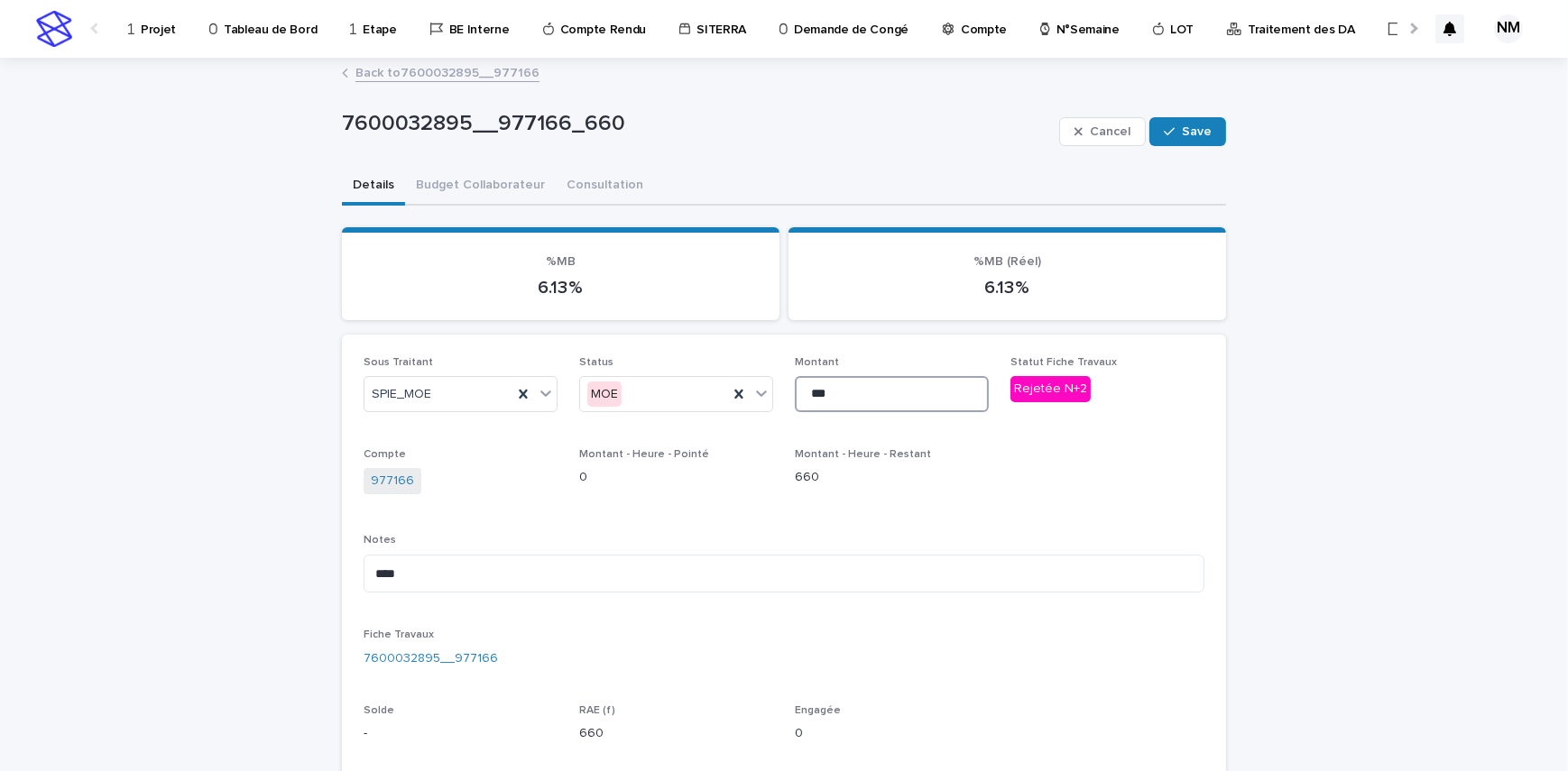
drag, startPoint x: 844, startPoint y: 394, endPoint x: 775, endPoint y: 394, distance: 69.0
click at [775, 394] on div "Sous Traitant SPIE_MOE Status MOE Montant *** Statut Fiche Travaux Rejetée N+2 …" at bounding box center [784, 557] width 841 height 402
type input "***"
click at [1194, 126] on span "Save" at bounding box center [1196, 132] width 30 height 13
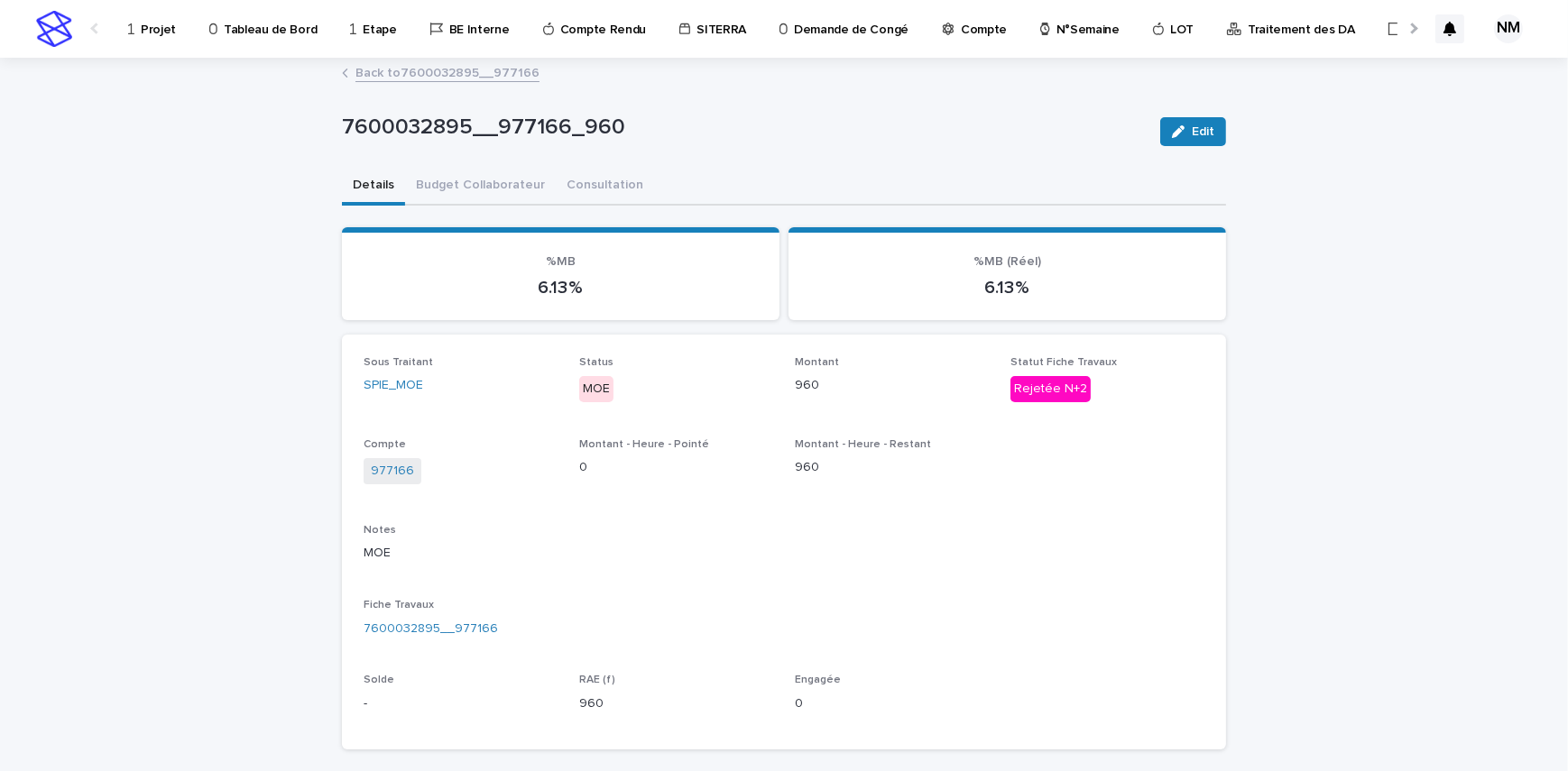
click at [392, 74] on link "Back to 7600032895__977166" at bounding box center [447, 72] width 184 height 20
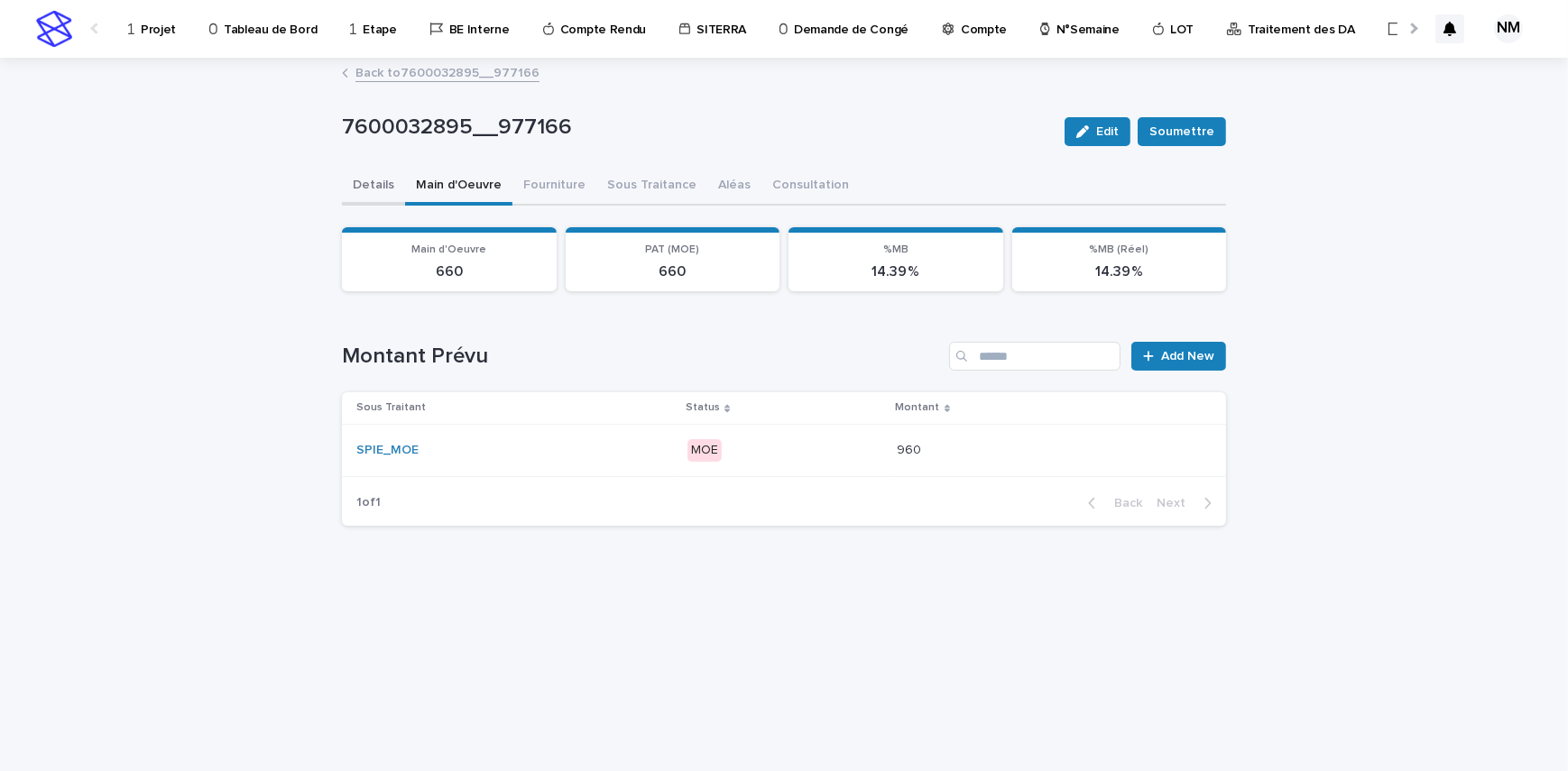
click at [375, 183] on button "Details" at bounding box center [374, 186] width 63 height 38
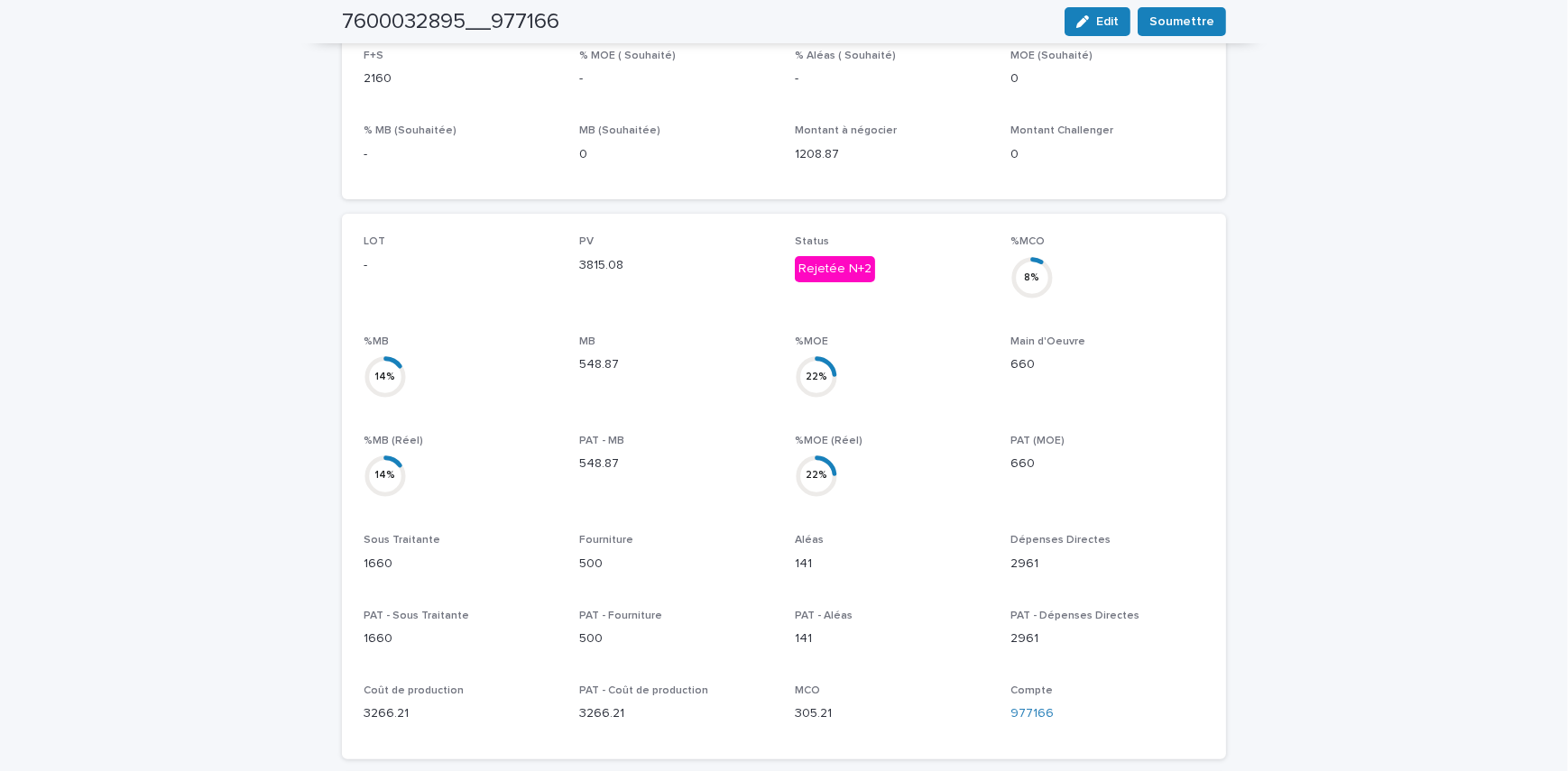
scroll to position [1, 0]
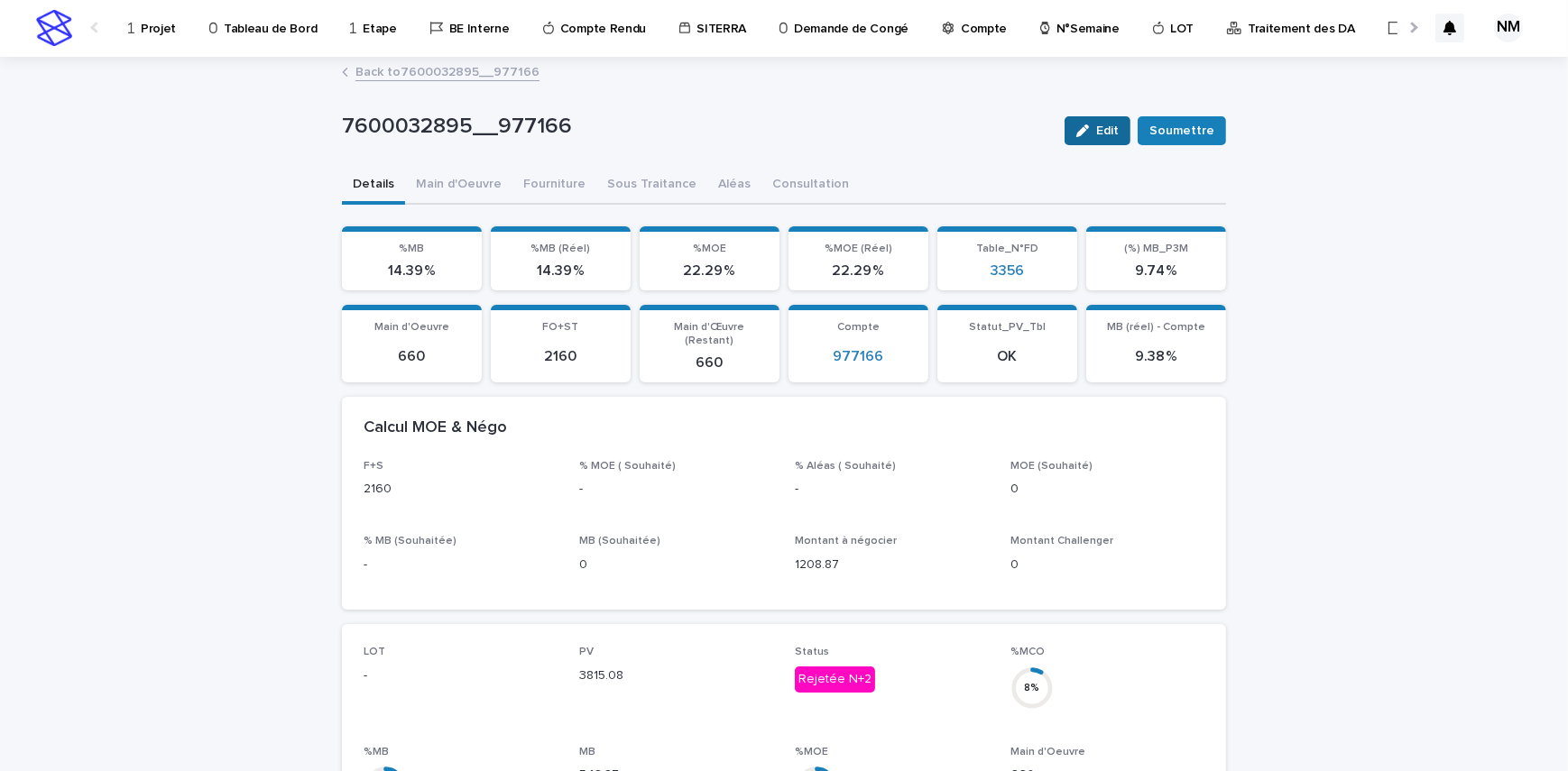
click at [1099, 133] on span "Edit" at bounding box center [1107, 131] width 22 height 13
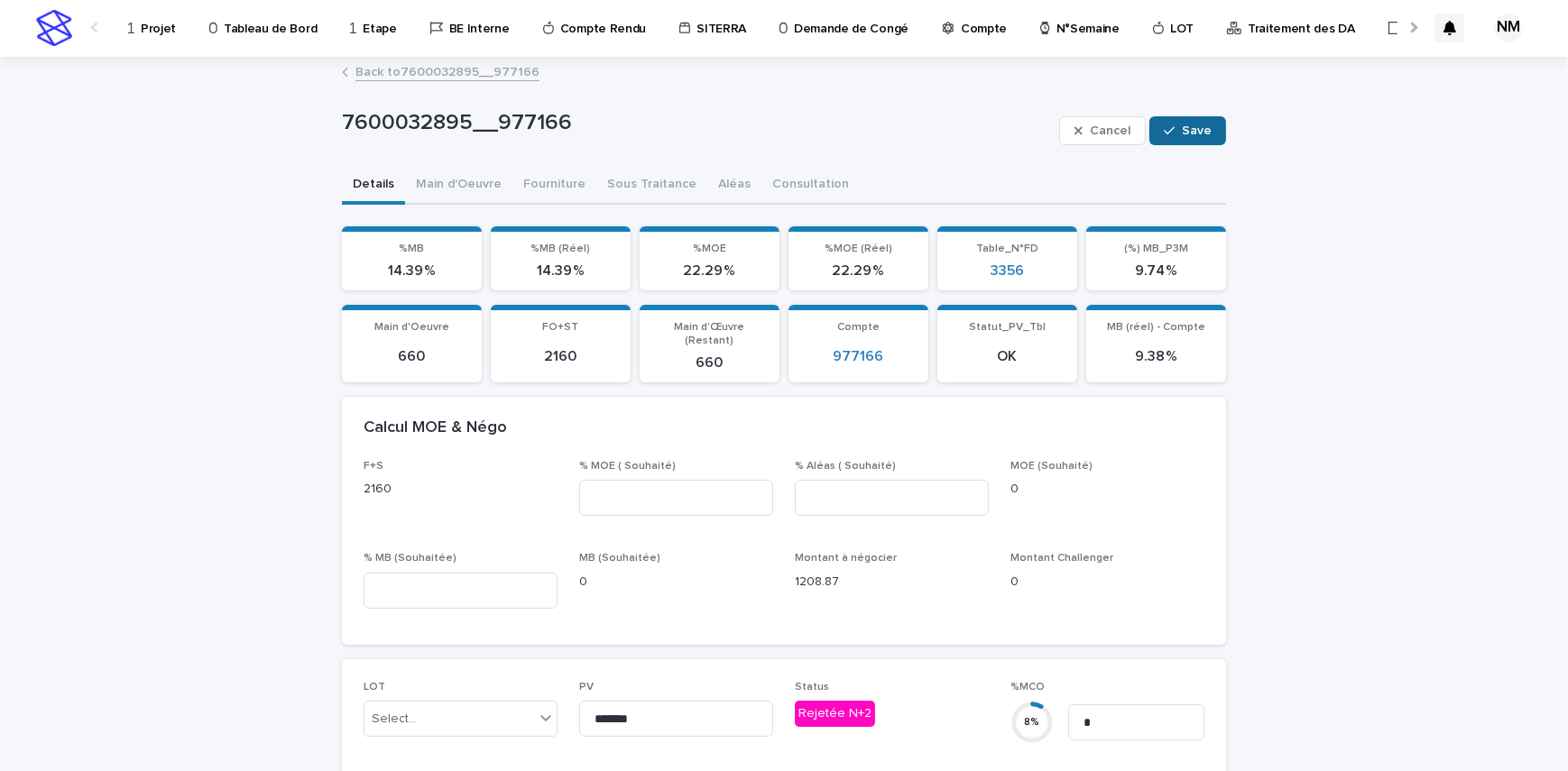
click at [1190, 126] on span "Save" at bounding box center [1196, 131] width 30 height 13
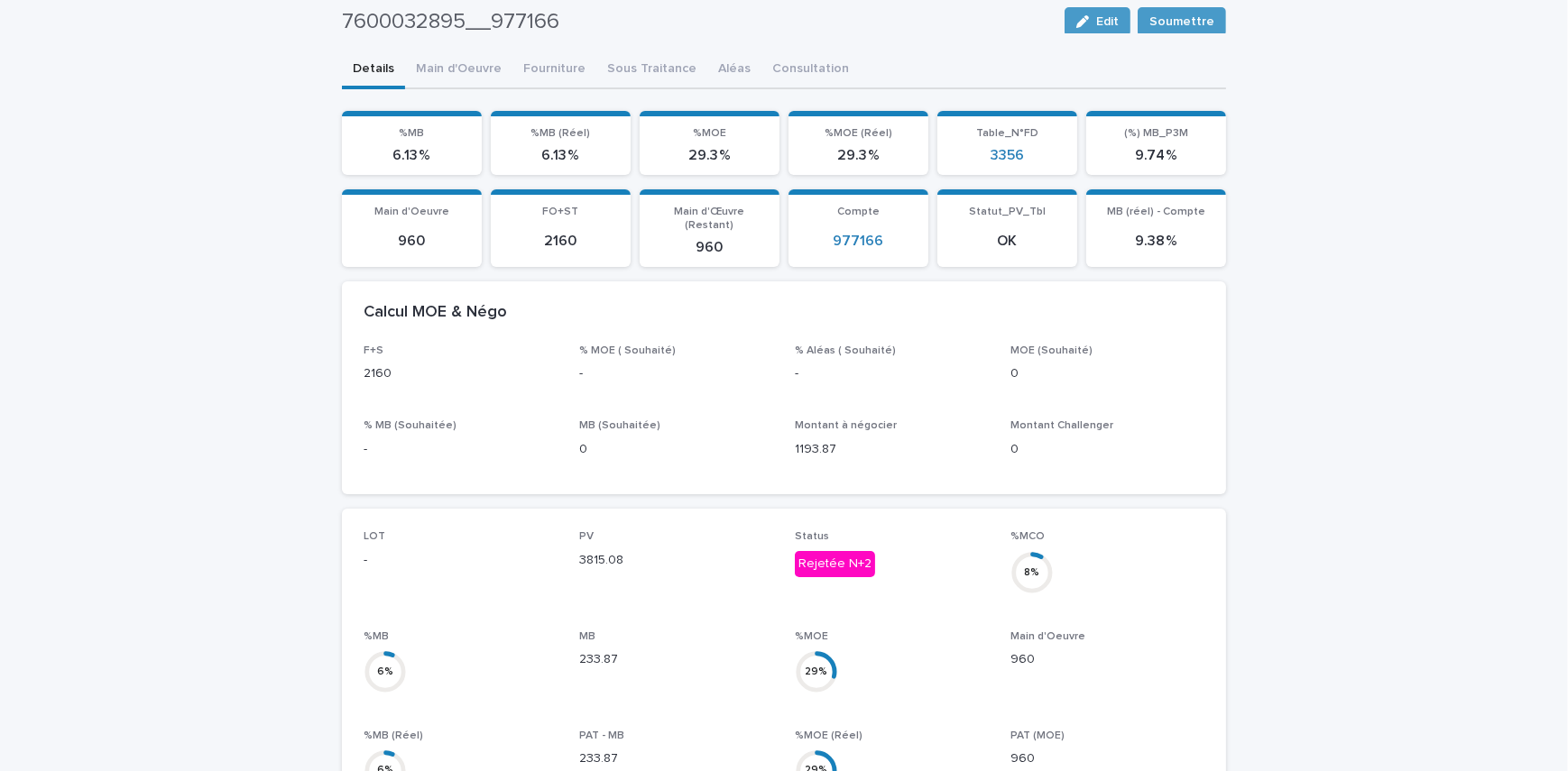
scroll to position [0, 0]
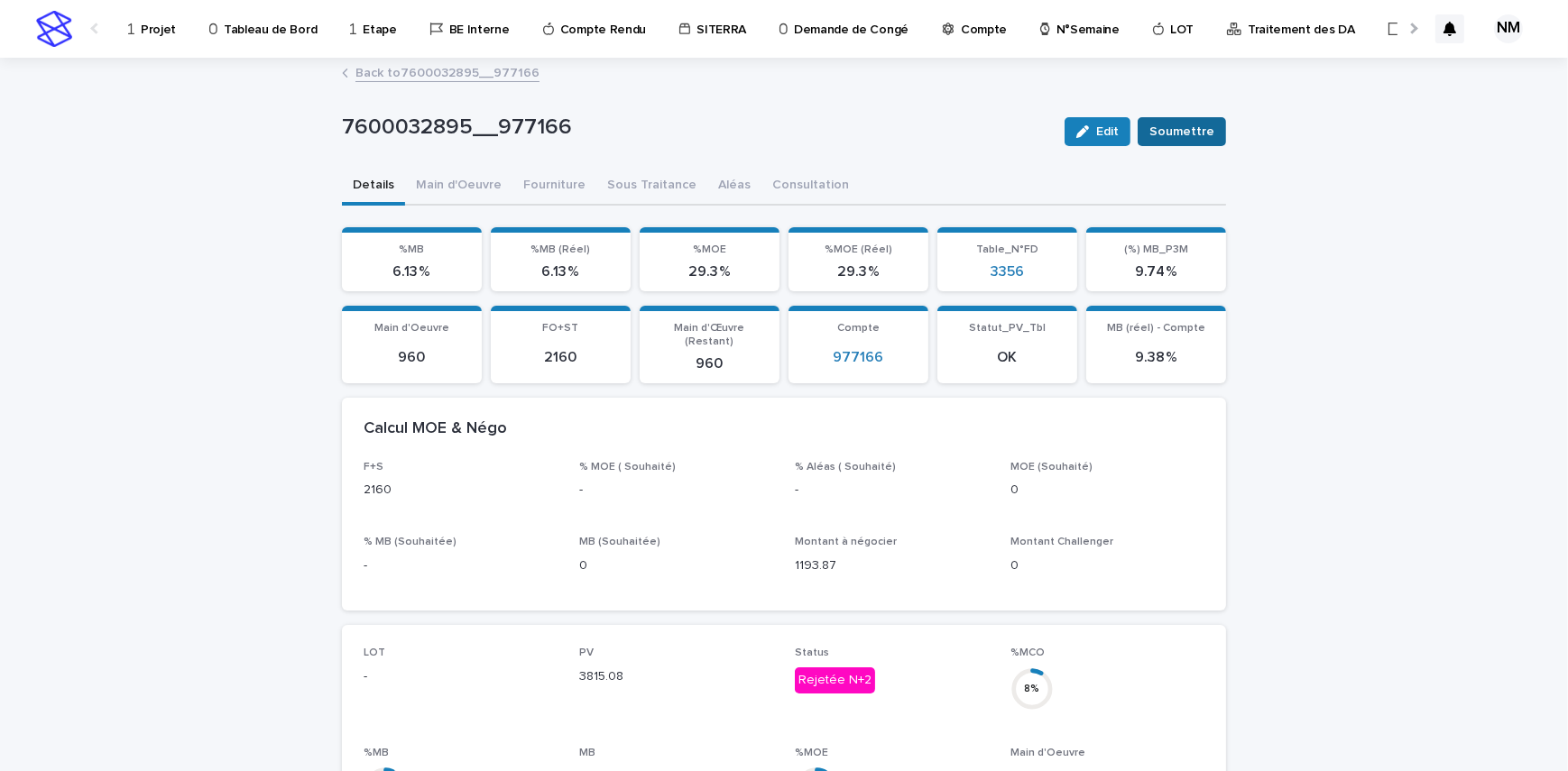
click at [1185, 135] on span "Soumettre" at bounding box center [1182, 131] width 65 height 18
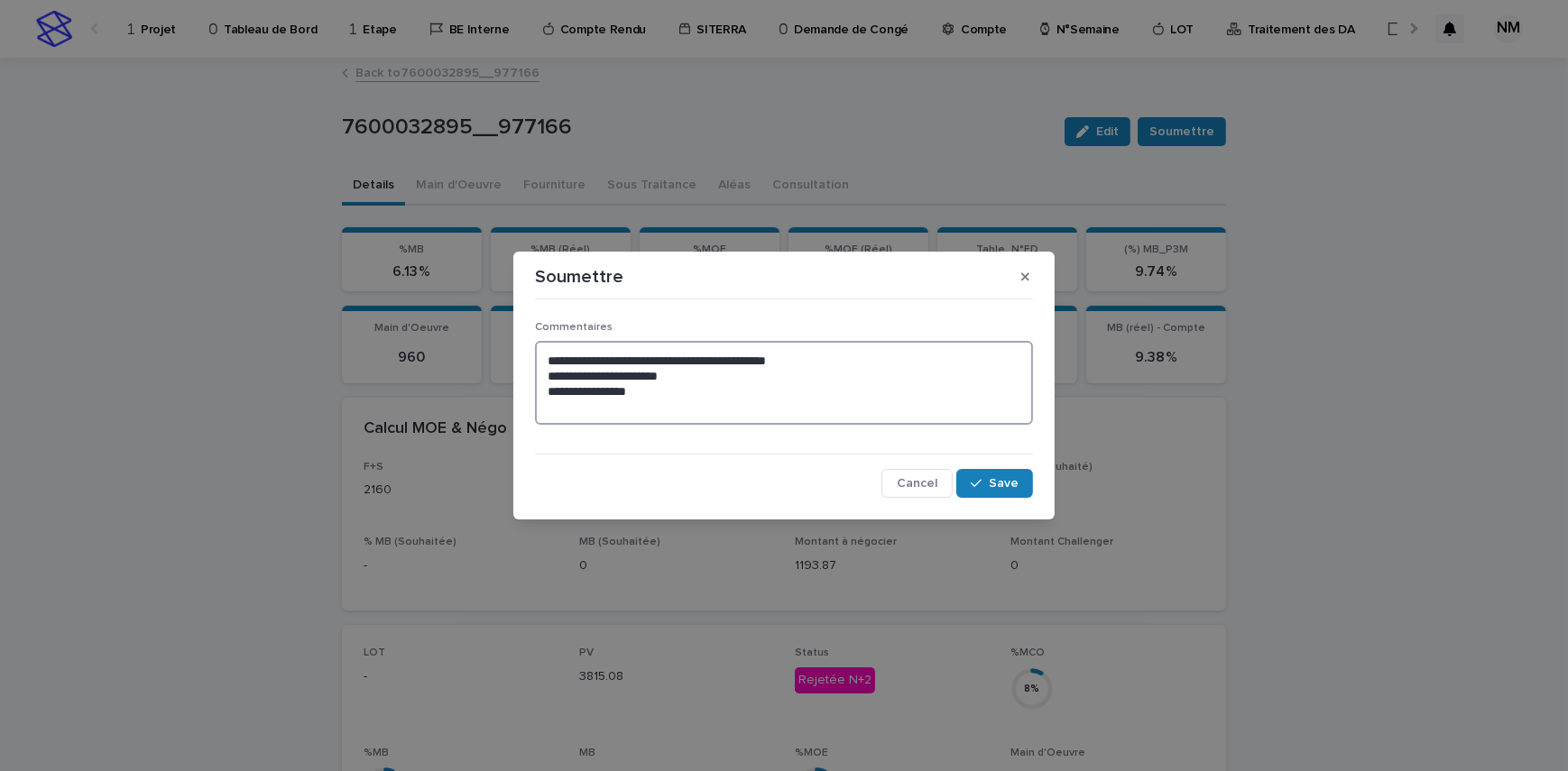
click at [666, 393] on textarea "**********" at bounding box center [783, 383] width 498 height 84
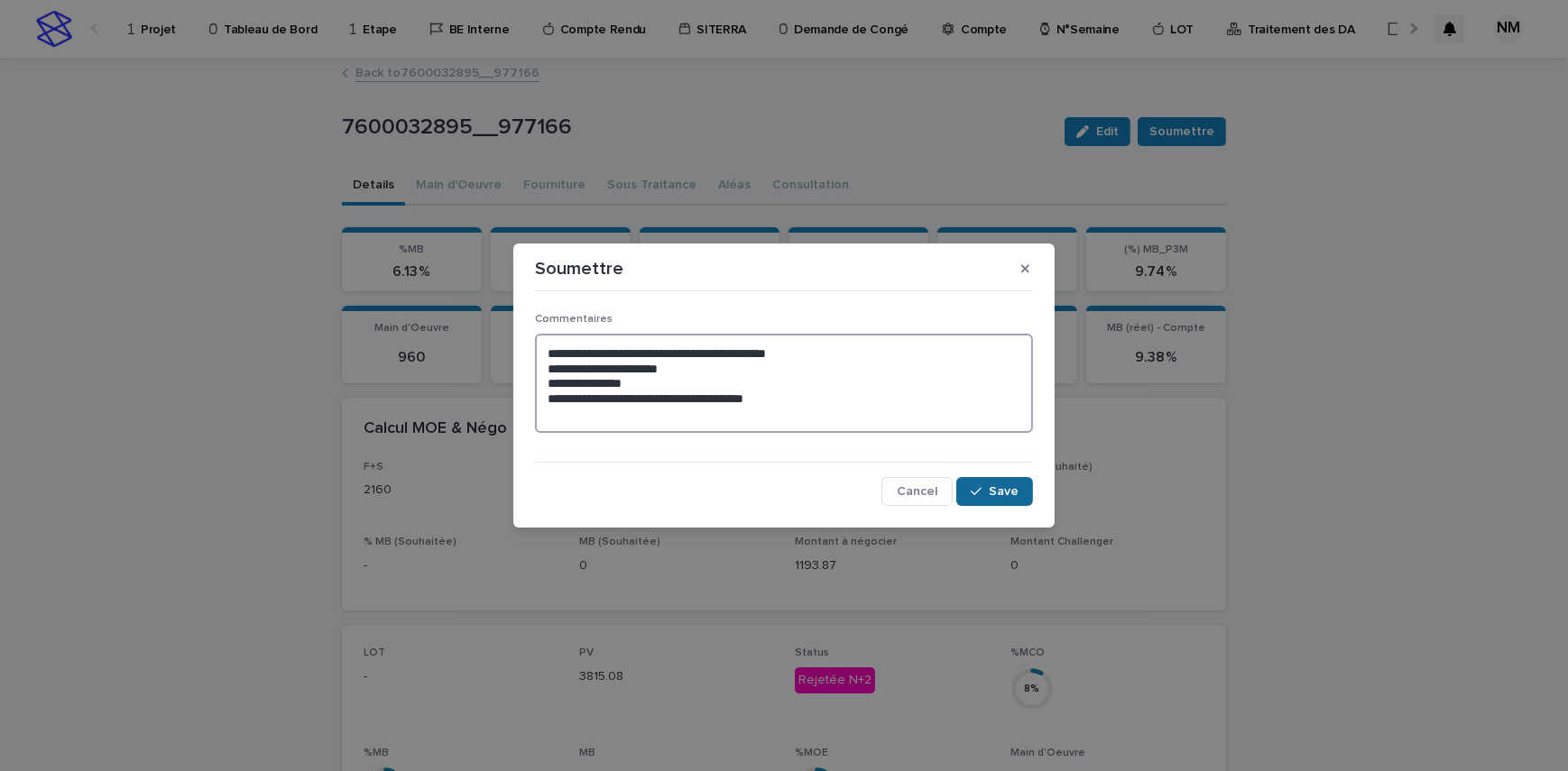
type textarea "**********"
click at [990, 492] on span "Save" at bounding box center [1003, 492] width 30 height 13
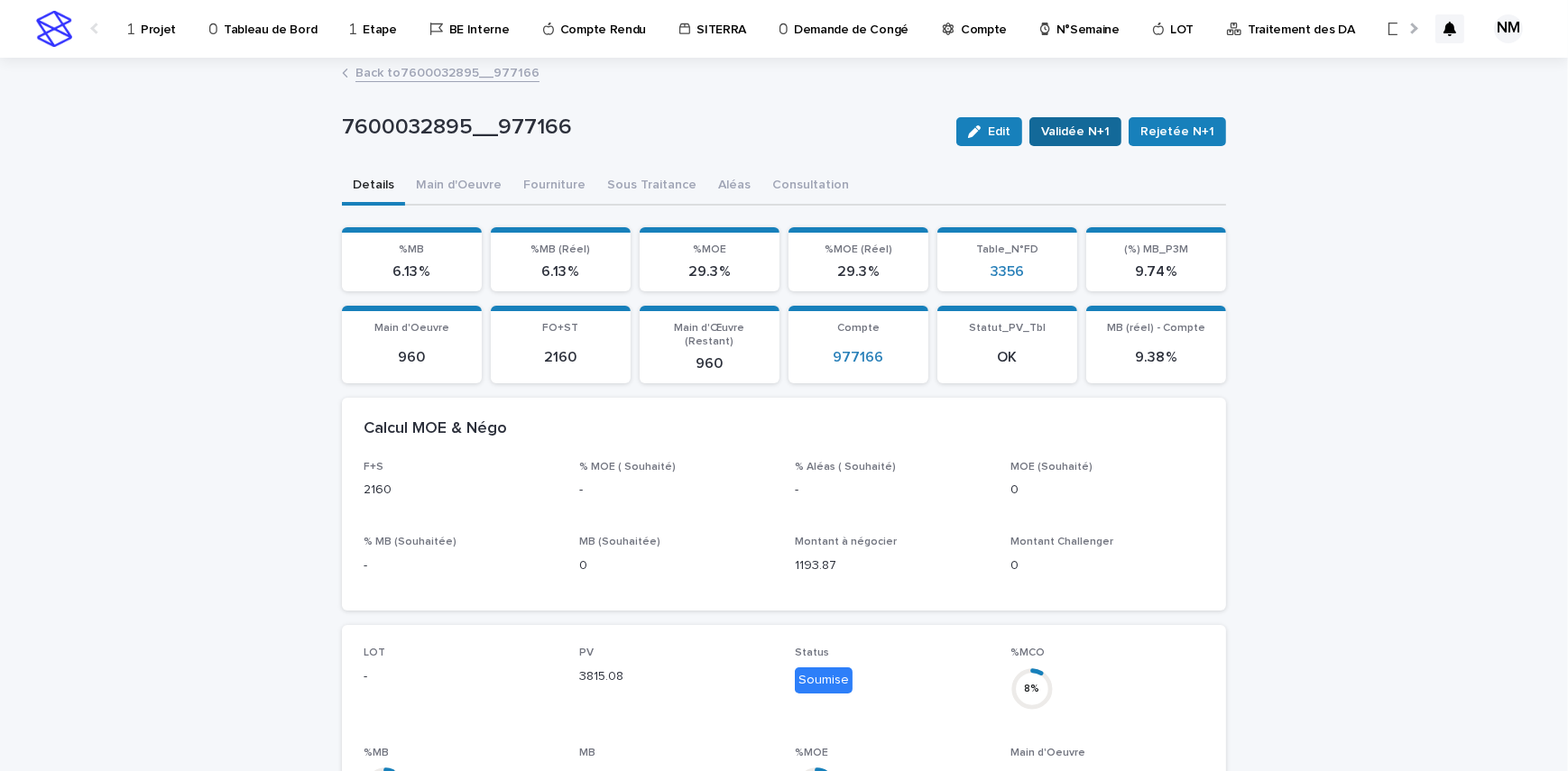
click at [1091, 130] on span "Validée N+1" at bounding box center [1075, 131] width 69 height 18
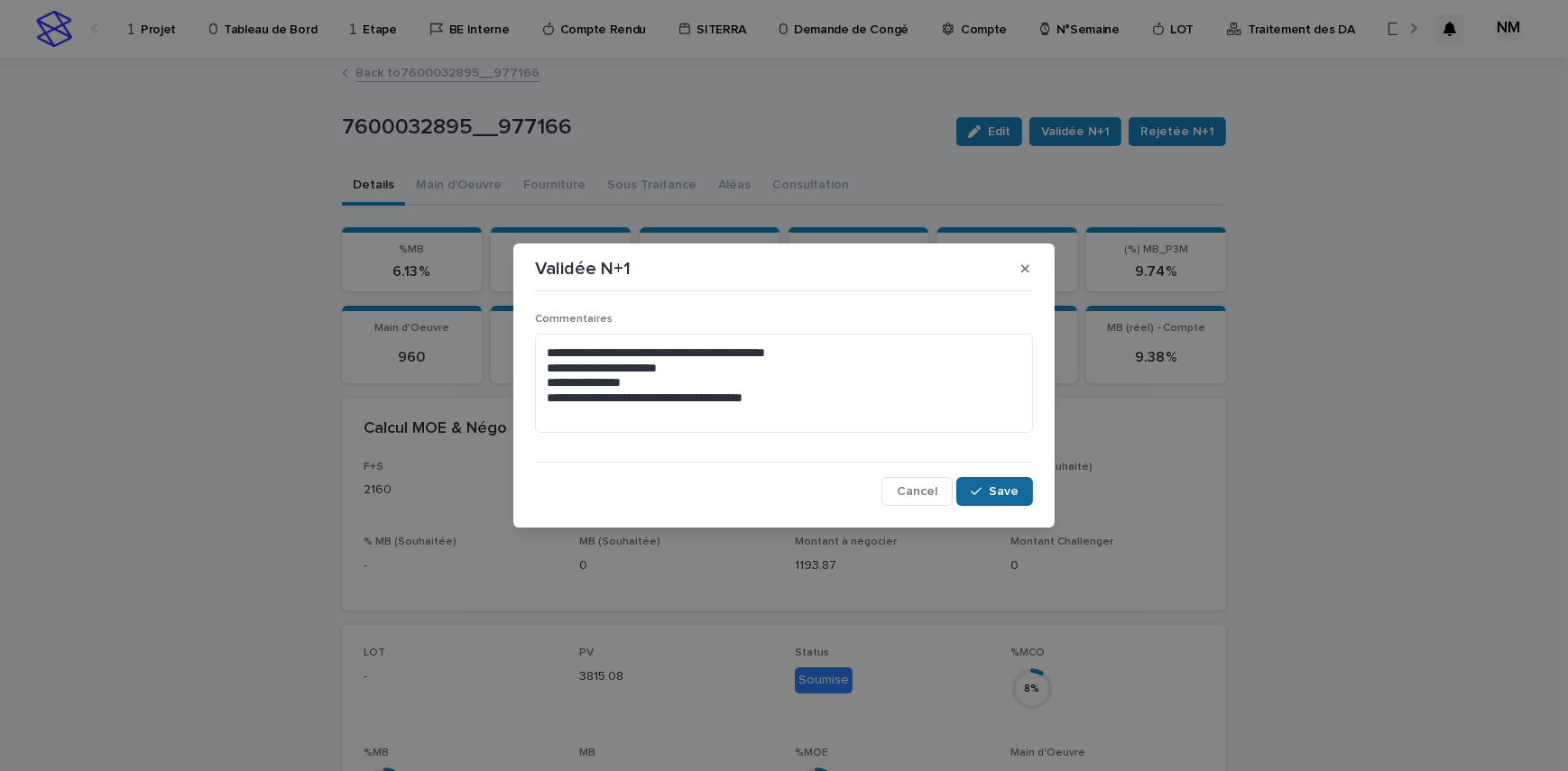
click at [1005, 493] on span "Save" at bounding box center [1003, 492] width 30 height 13
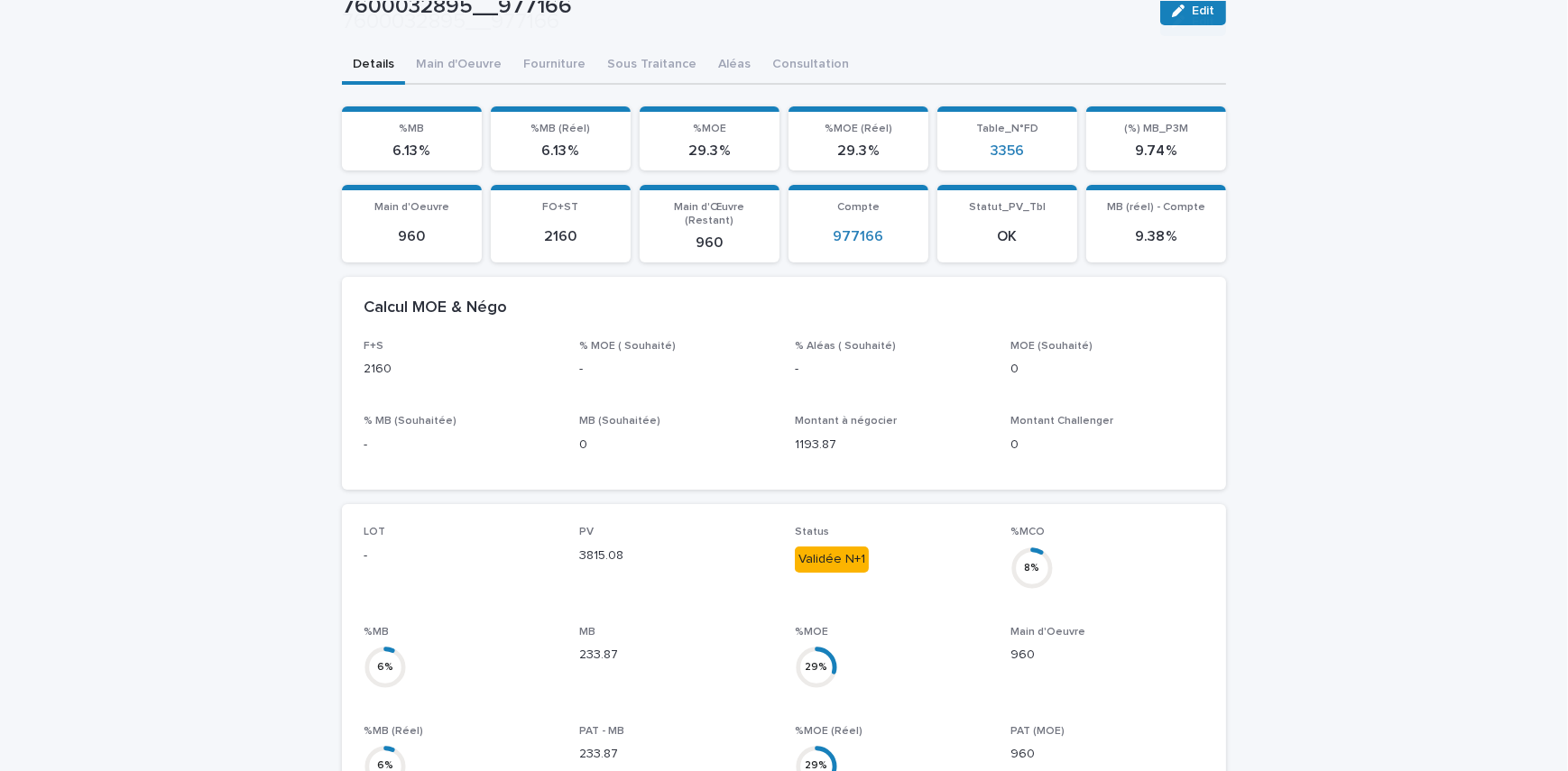
scroll to position [327, 0]
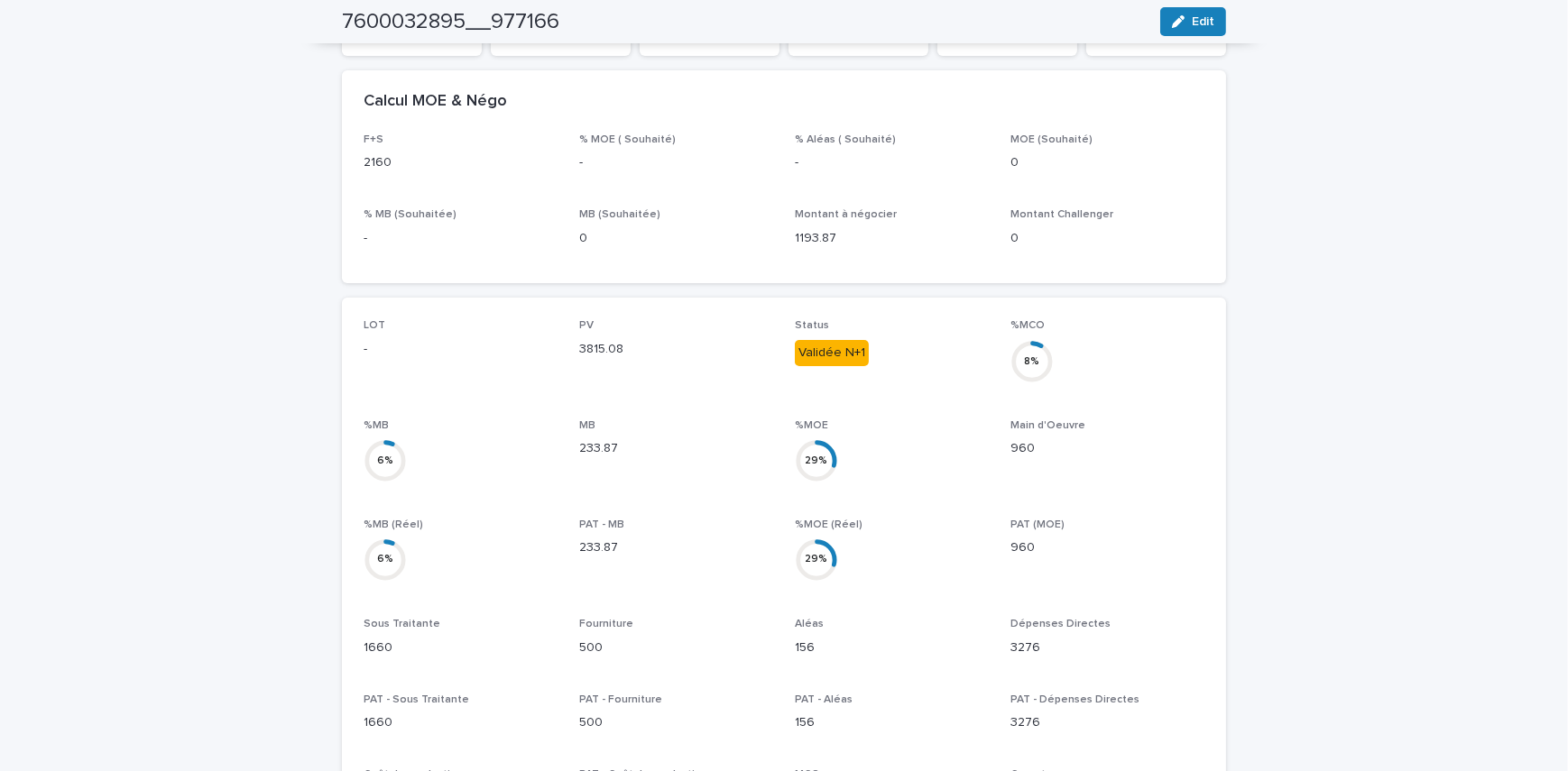
click at [1249, 384] on div "Loading... Saving… Loading... Saving… 7600032895__977166 Edit 7600032895__97716…" at bounding box center [784, 515] width 1568 height 1567
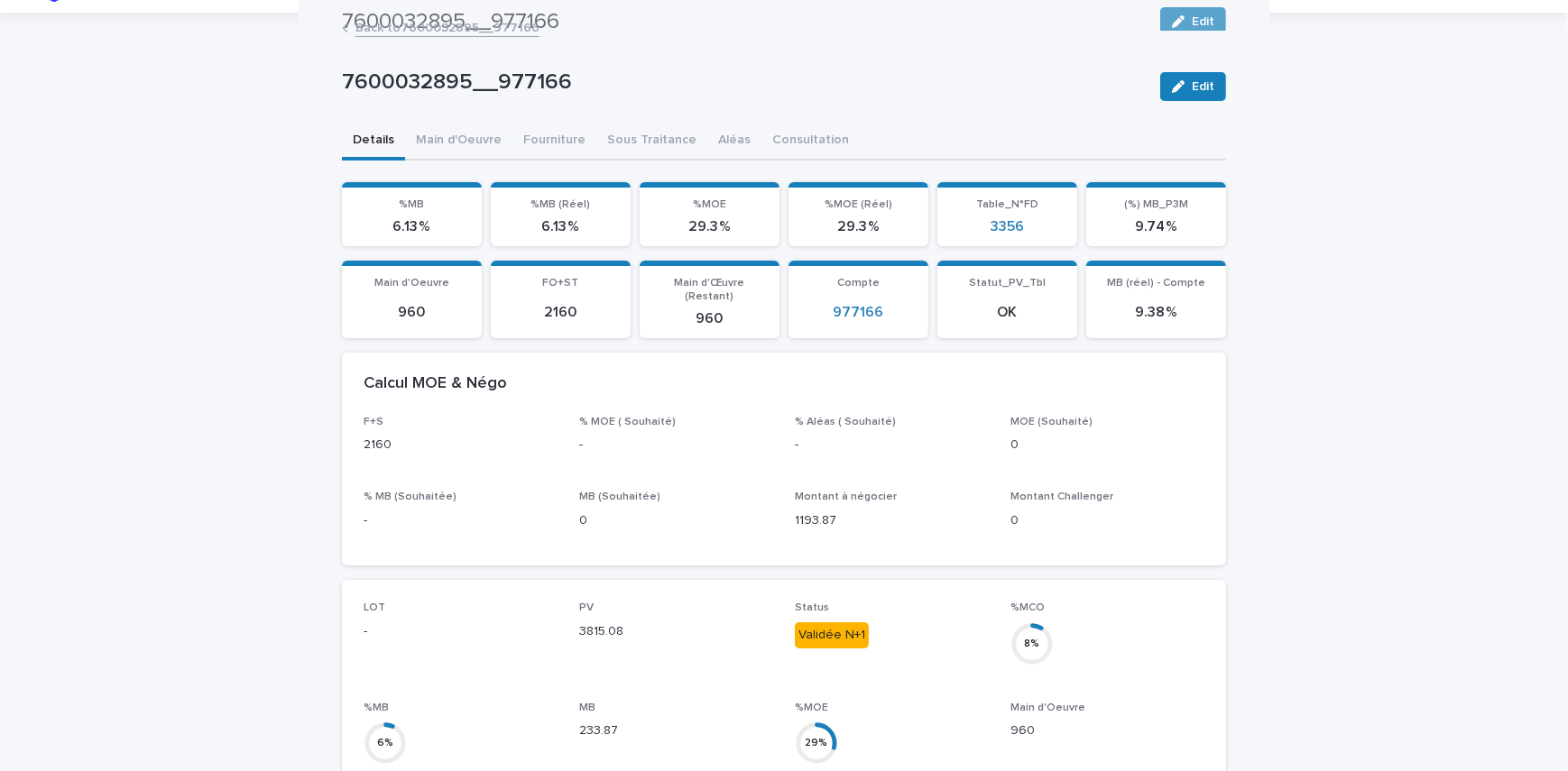
scroll to position [0, 0]
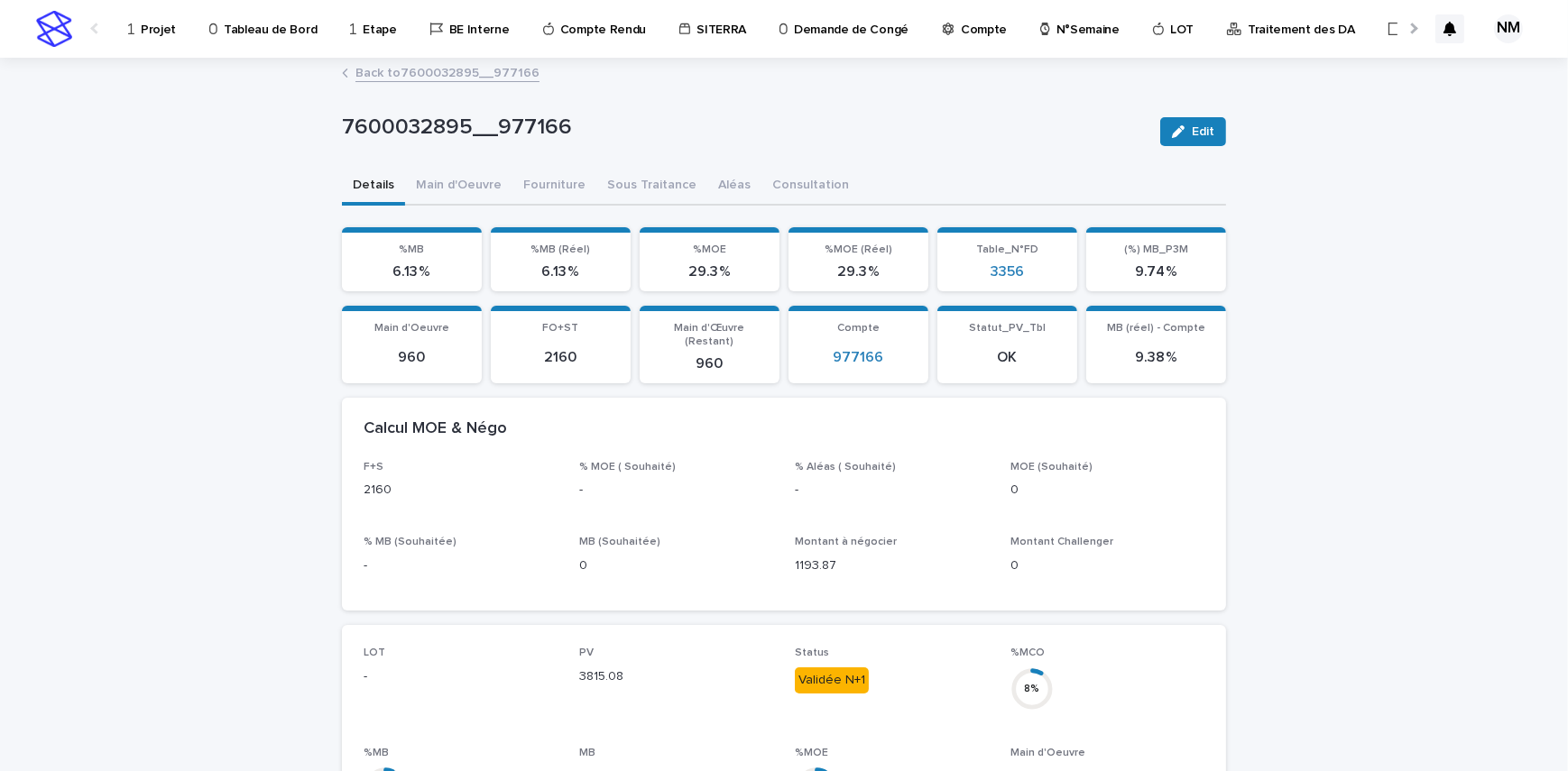
click at [430, 73] on link "Back to 7600032895__977166" at bounding box center [447, 72] width 184 height 20
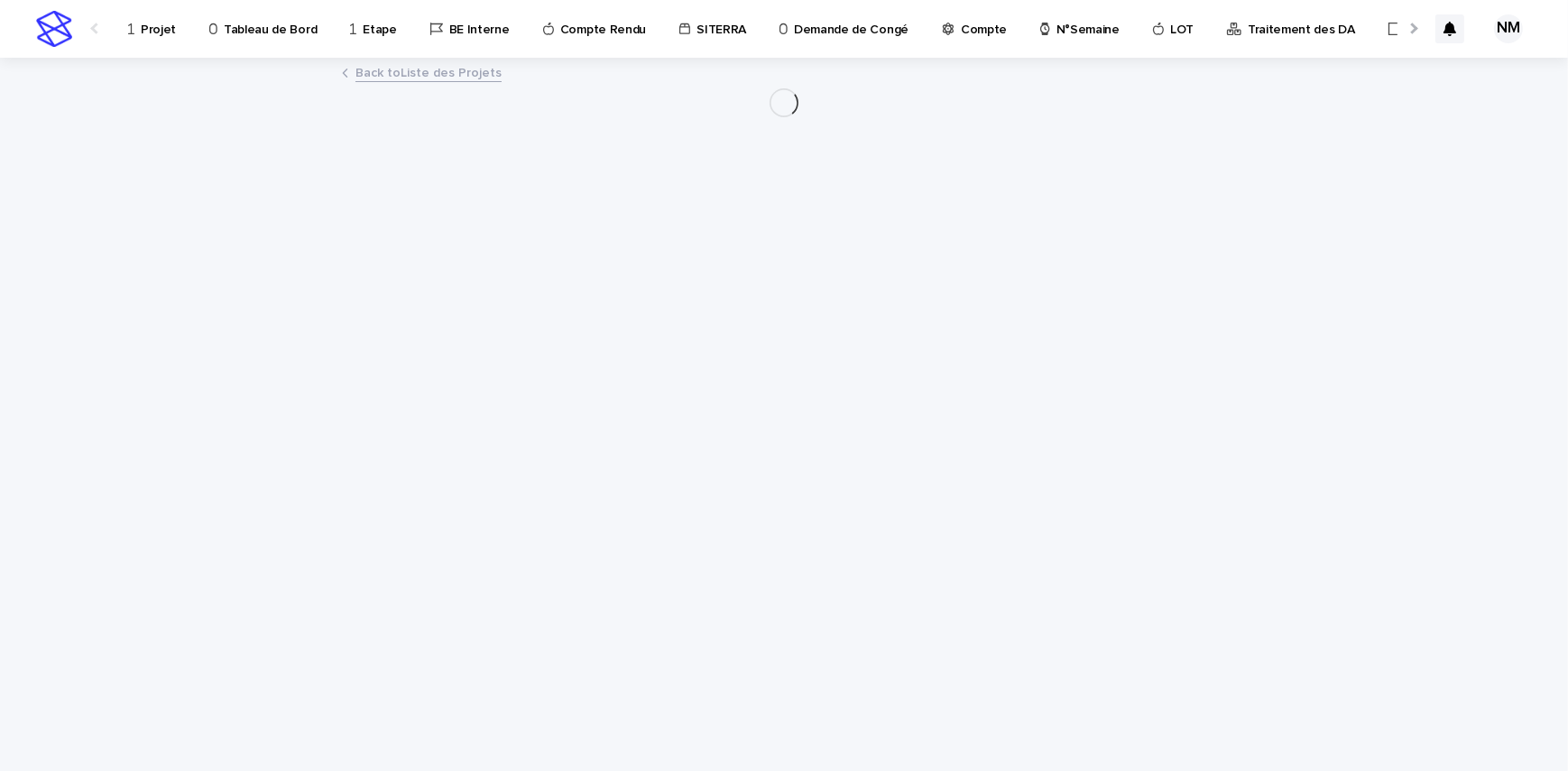
click at [163, 33] on p "Projet" at bounding box center [158, 19] width 35 height 38
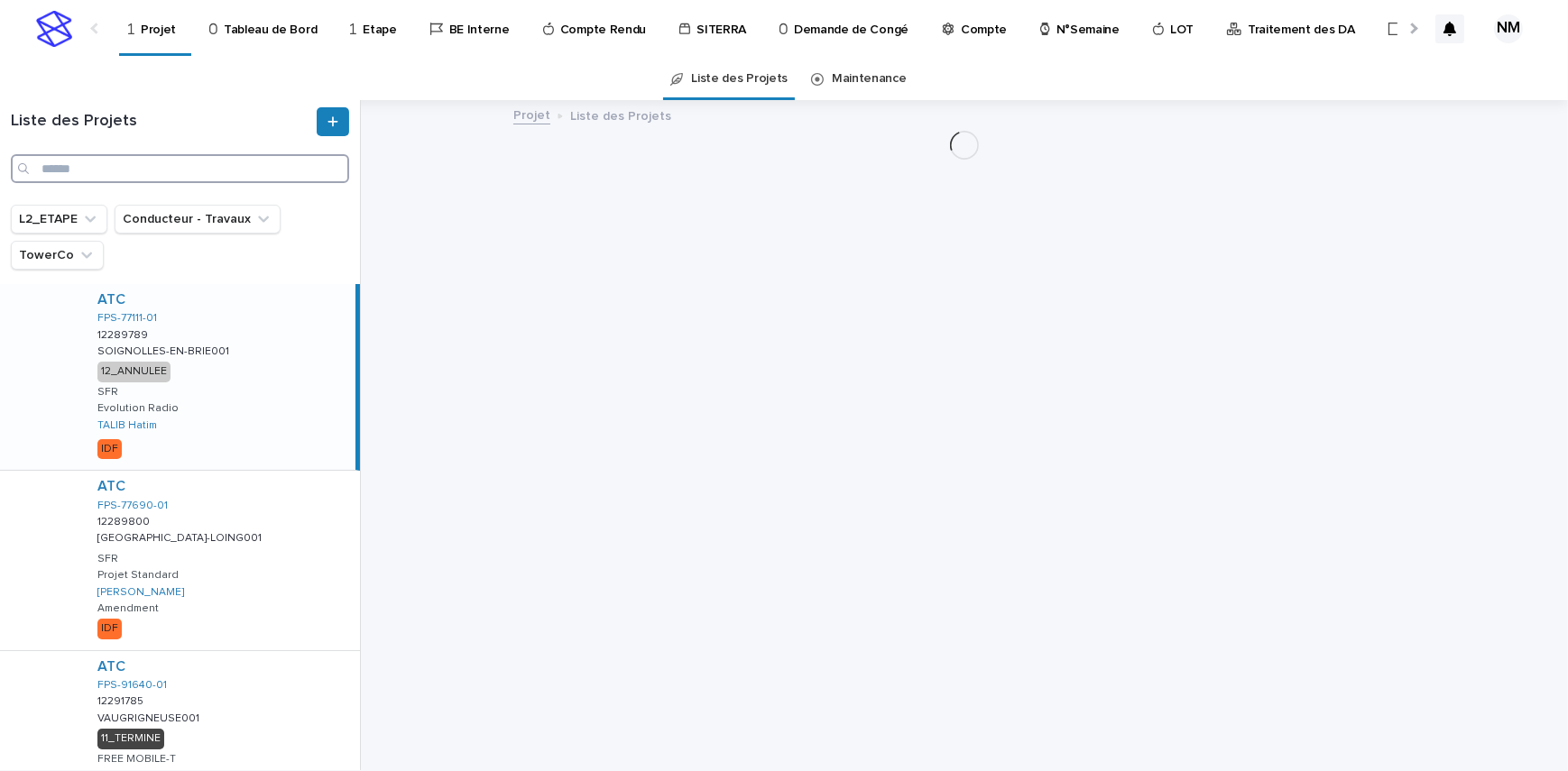
click at [99, 164] on input "Search" at bounding box center [180, 168] width 339 height 29
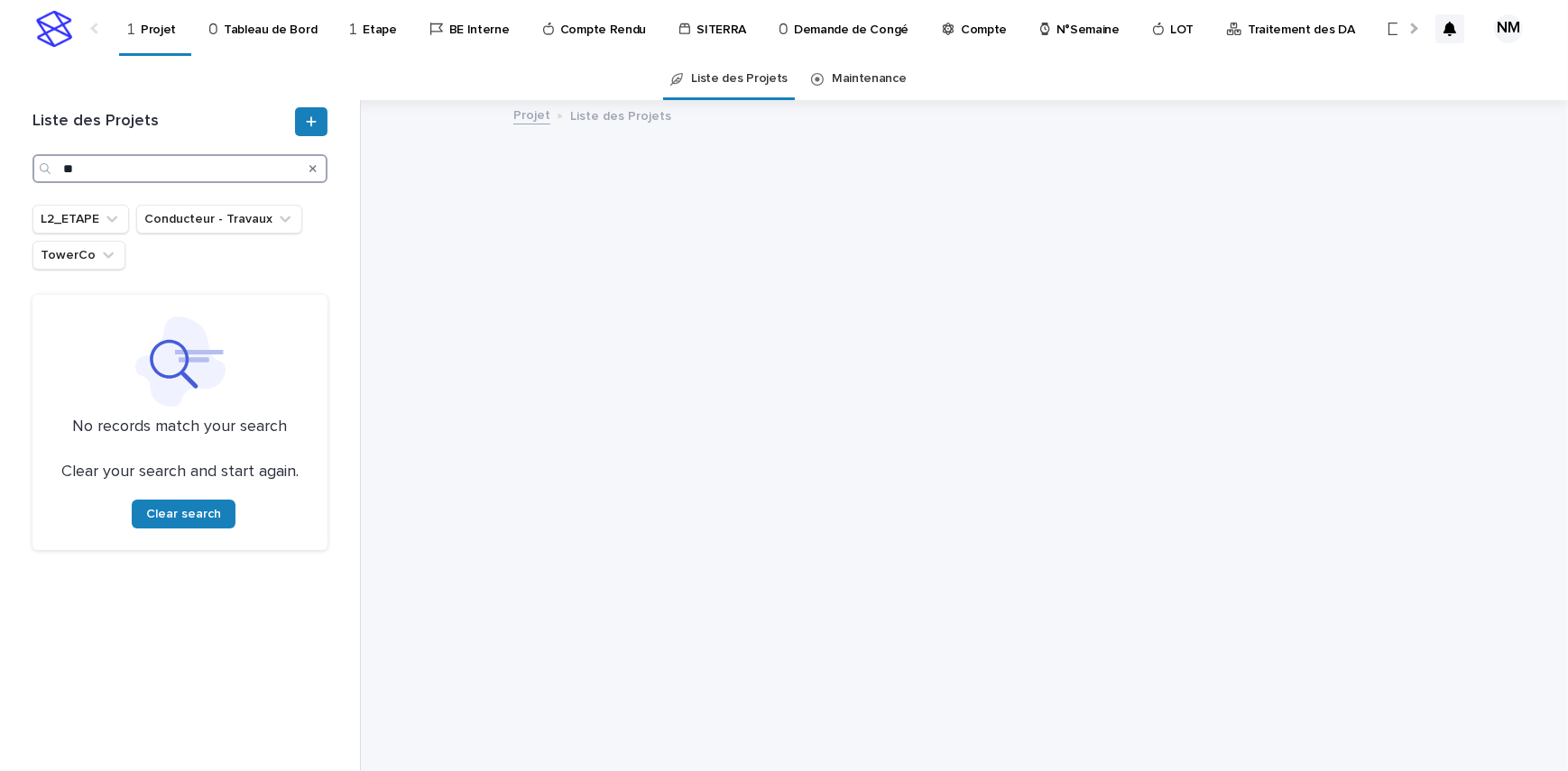
click at [101, 167] on input "**" at bounding box center [179, 168] width 295 height 29
click at [91, 171] on input "**" at bounding box center [179, 168] width 295 height 29
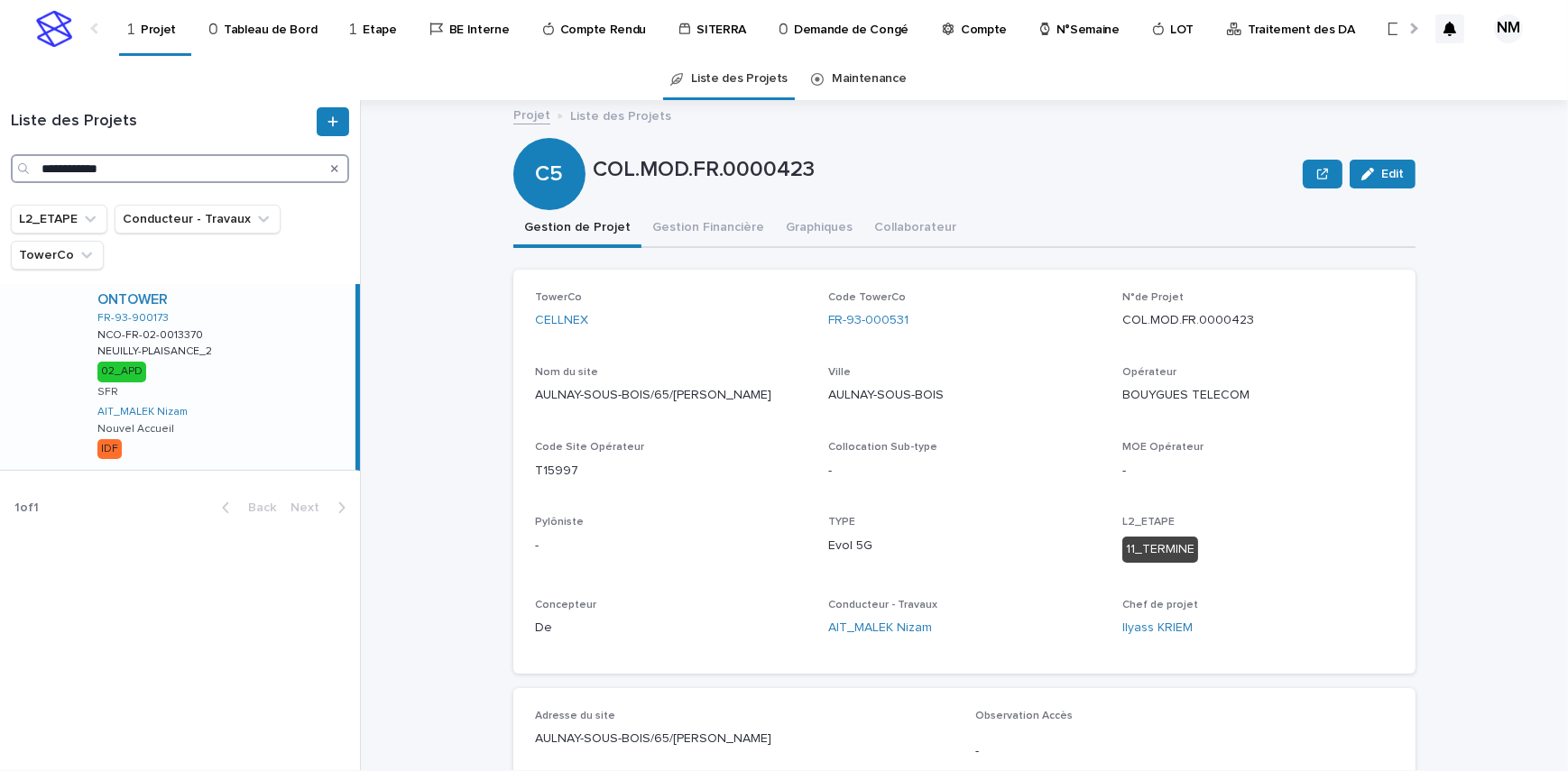
type input "**********"
click at [315, 377] on div "ONTOWER FR-93-900173 NCO-FR-02-0013370 NCO-FR-02-0013370 [GEOGRAPHIC_DATA]-PLAI…" at bounding box center [219, 377] width 272 height 186
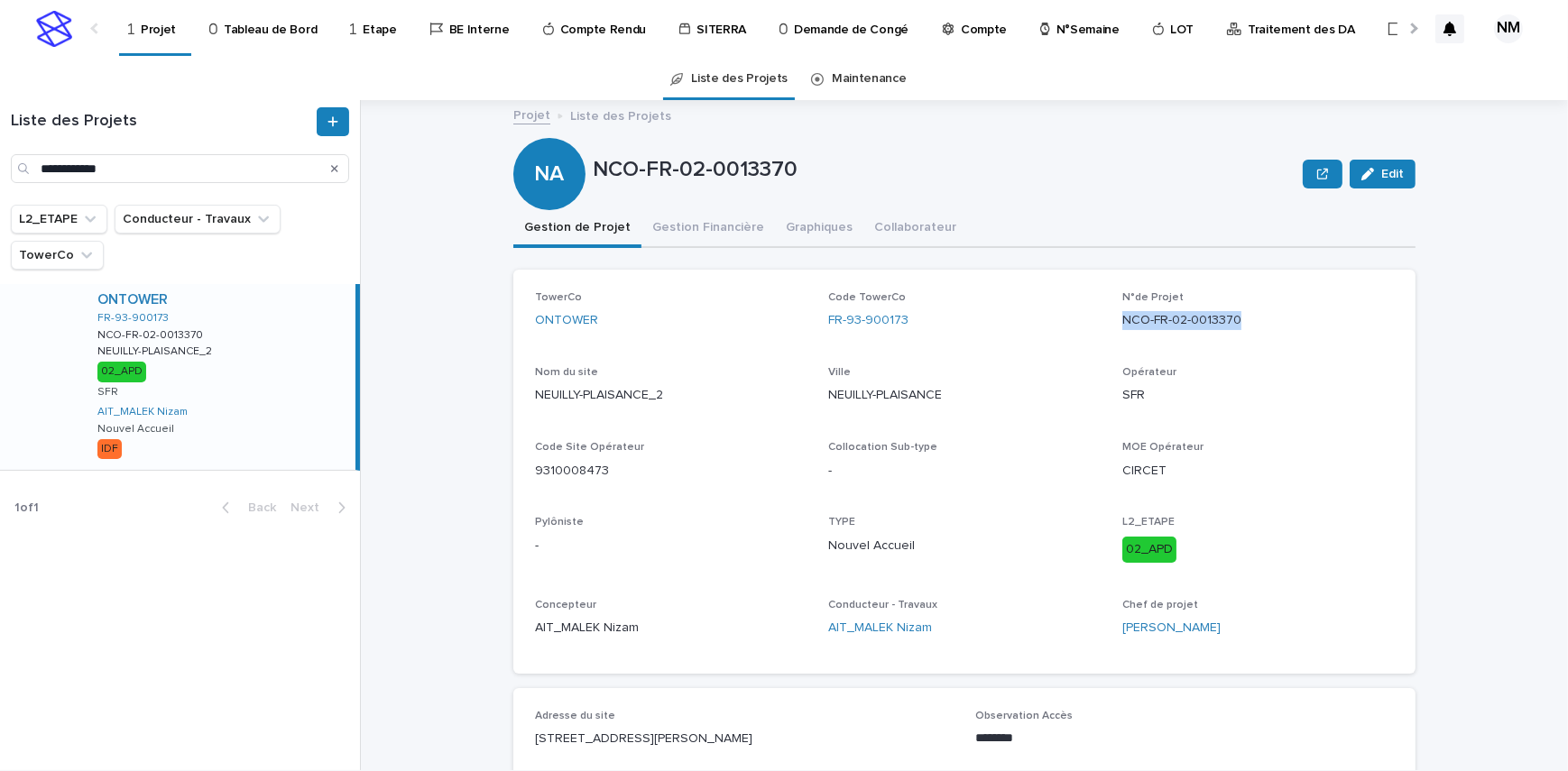
drag, startPoint x: 1242, startPoint y: 325, endPoint x: 1143, endPoint y: 314, distance: 99.6
click at [1112, 315] on div "TowerCo ONTOWER Code TowerCo FR-93-900173 N°de Projet NCO-FR-02-0013370 Nom du …" at bounding box center [963, 472] width 858 height 361
copy p "NCO-FR-02-0013370"
